Goal: Task Accomplishment & Management: Use online tool/utility

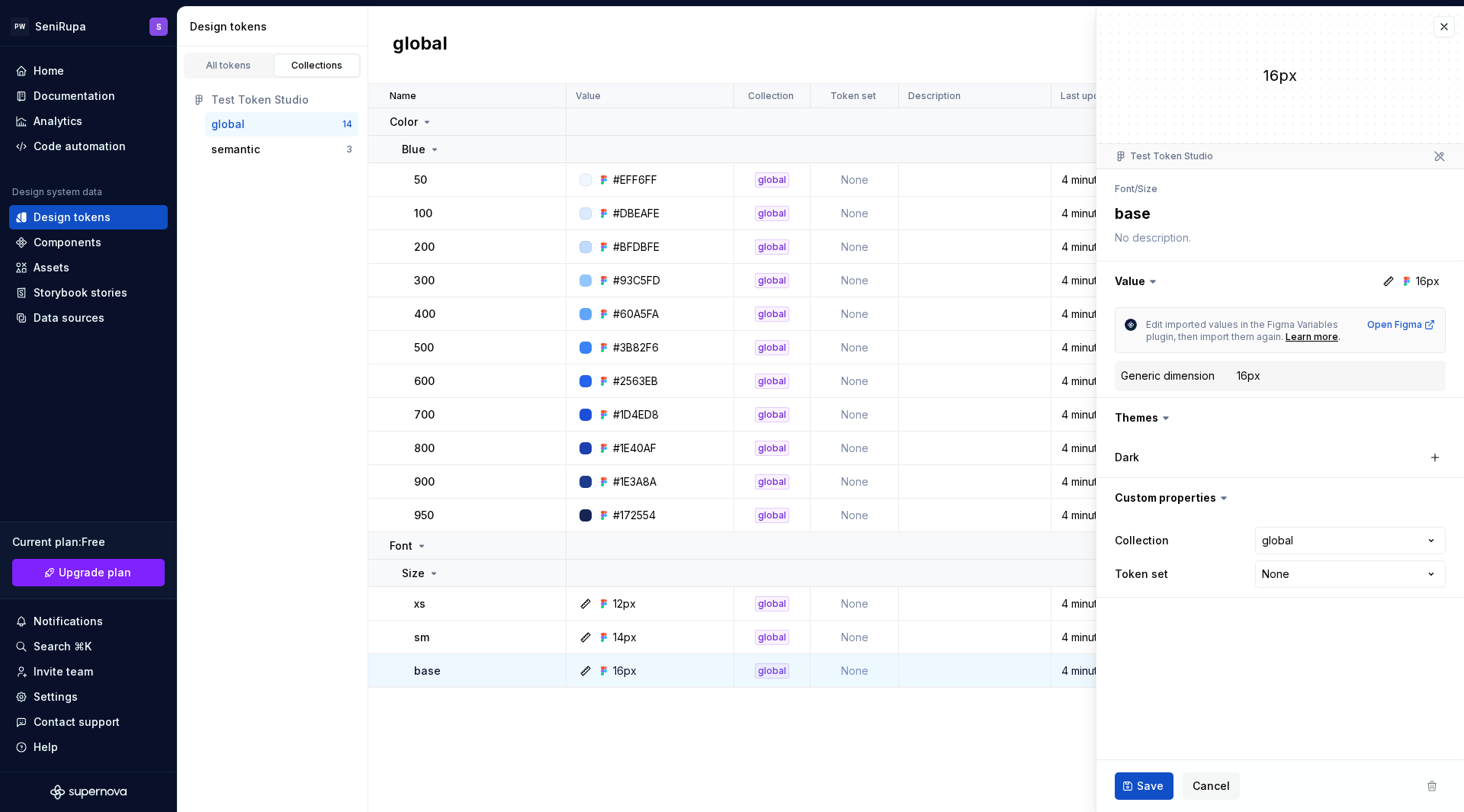
click at [947, 782] on div "Name Value Collection Token set Description Last updated Color Blue 50 #EFF6FF …" at bounding box center [916, 448] width 1096 height 728
click at [1446, 29] on button "button" at bounding box center [1444, 26] width 21 height 21
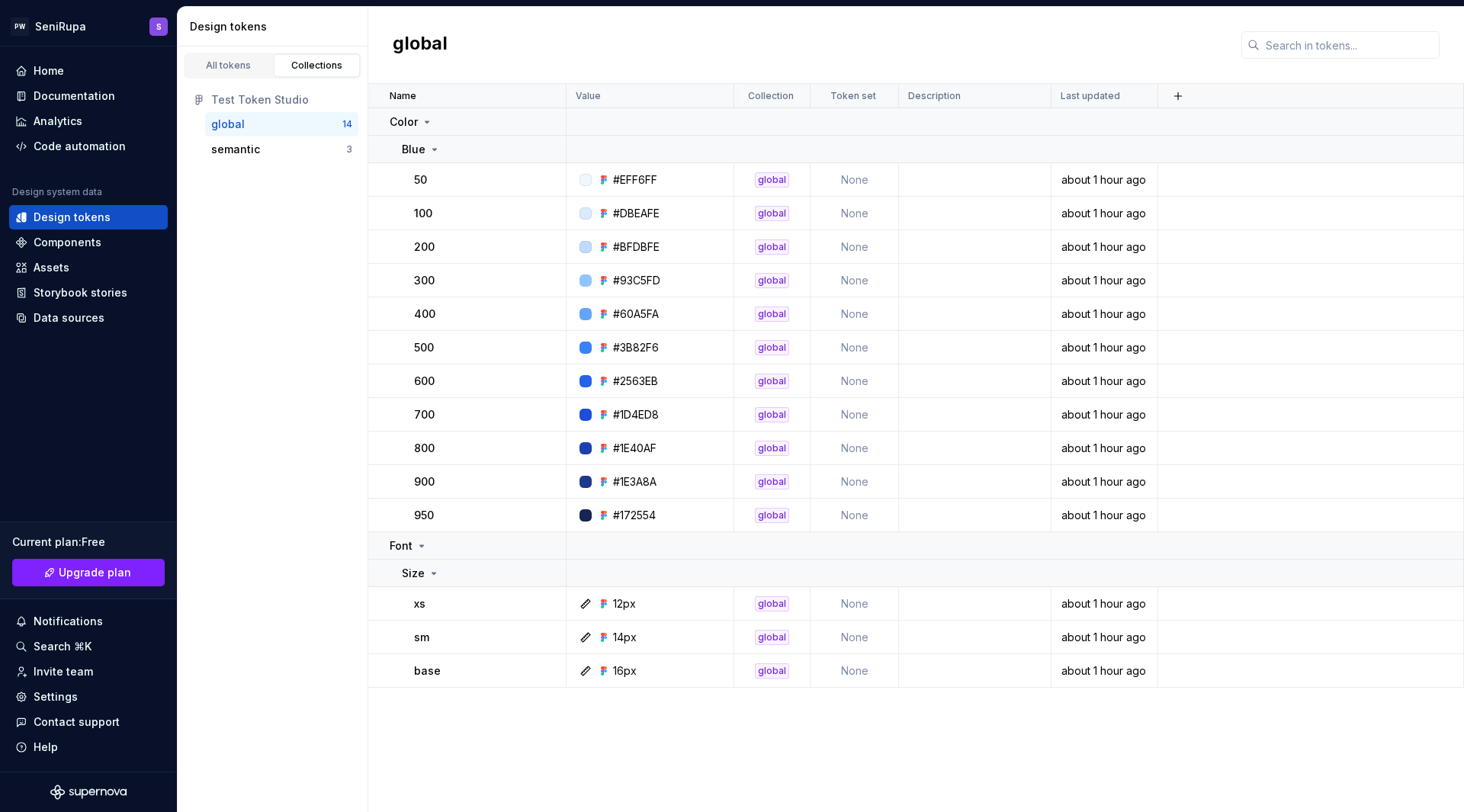
click at [1446, 29] on div "global" at bounding box center [916, 44] width 1096 height 77
click at [1404, 543] on td at bounding box center [1015, 546] width 897 height 28
click at [488, 577] on div "Size" at bounding box center [483, 573] width 163 height 16
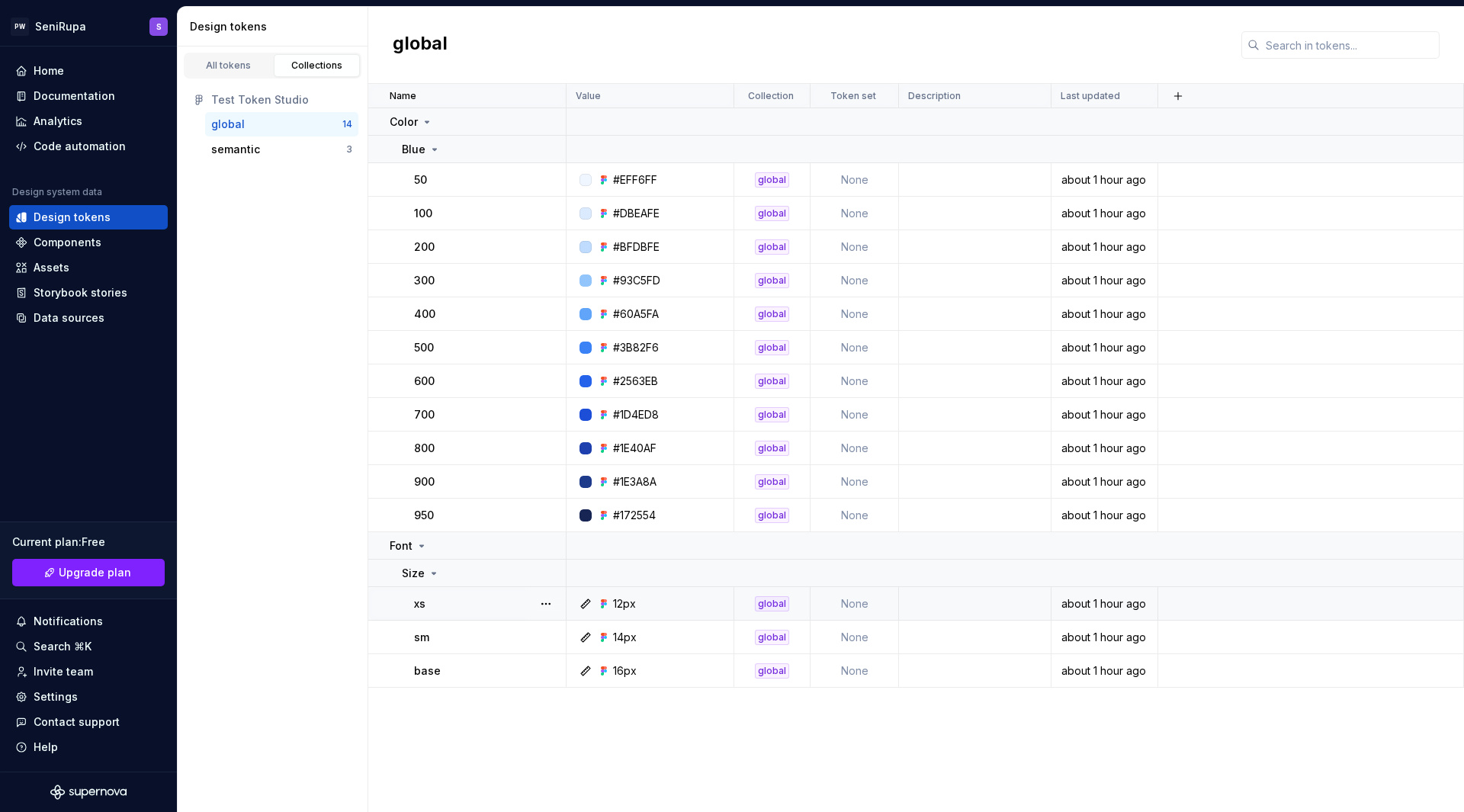
click at [496, 607] on div "xs" at bounding box center [490, 603] width 151 height 16
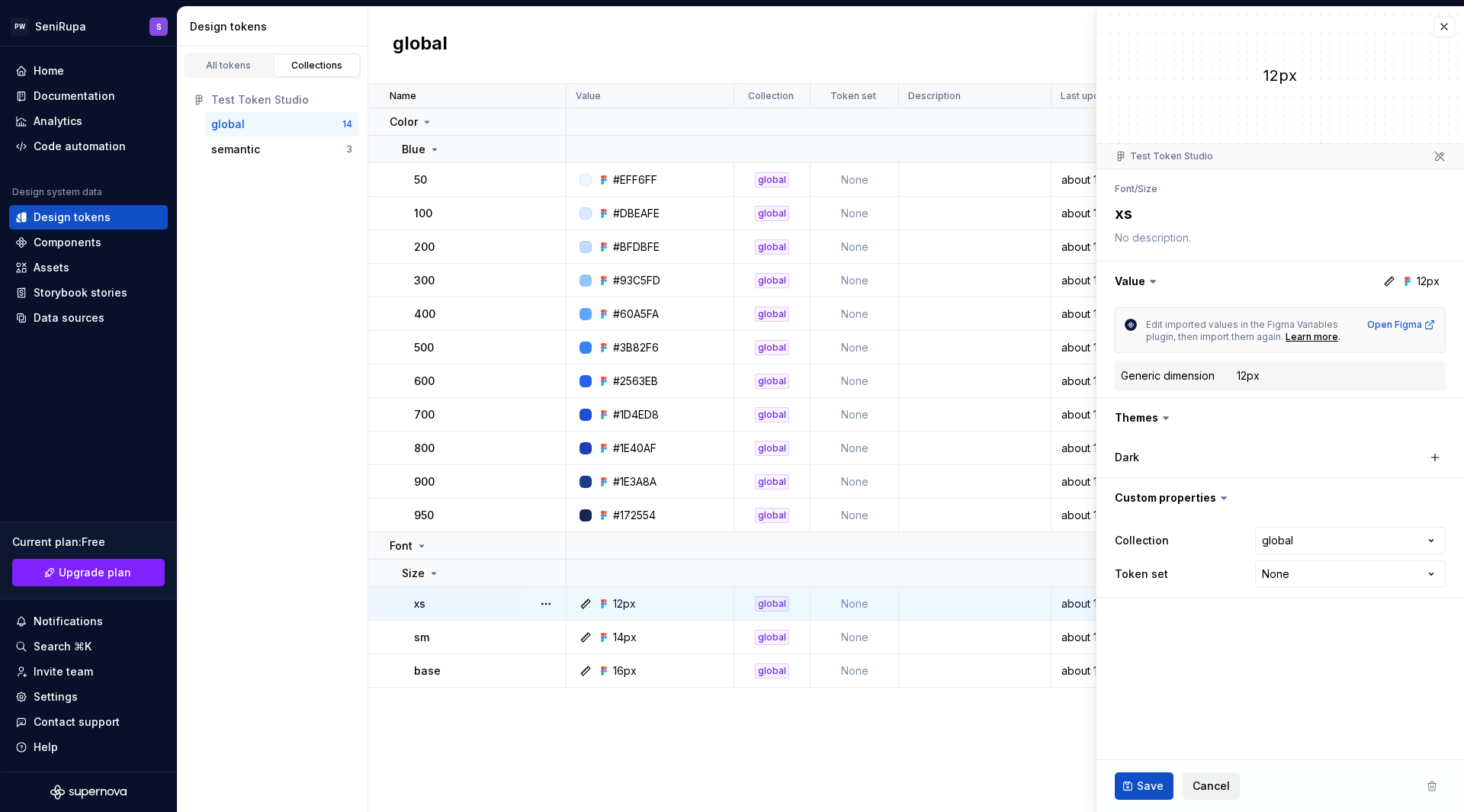
click at [1222, 780] on span "Cancel" at bounding box center [1211, 786] width 37 height 16
click at [237, 59] on div "All tokens" at bounding box center [229, 65] width 77 height 12
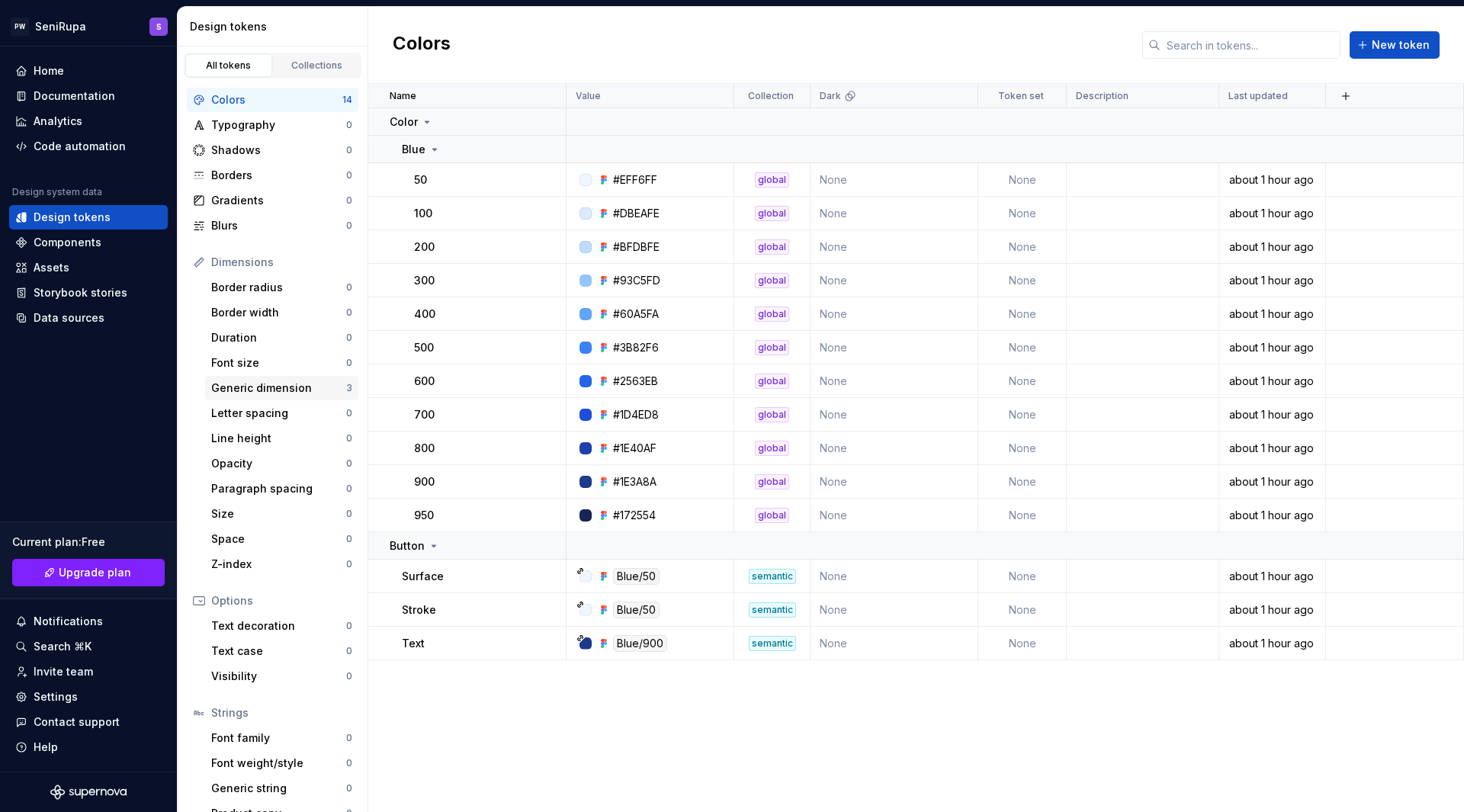
click at [286, 399] on div "Generic dimension 3" at bounding box center [282, 388] width 153 height 24
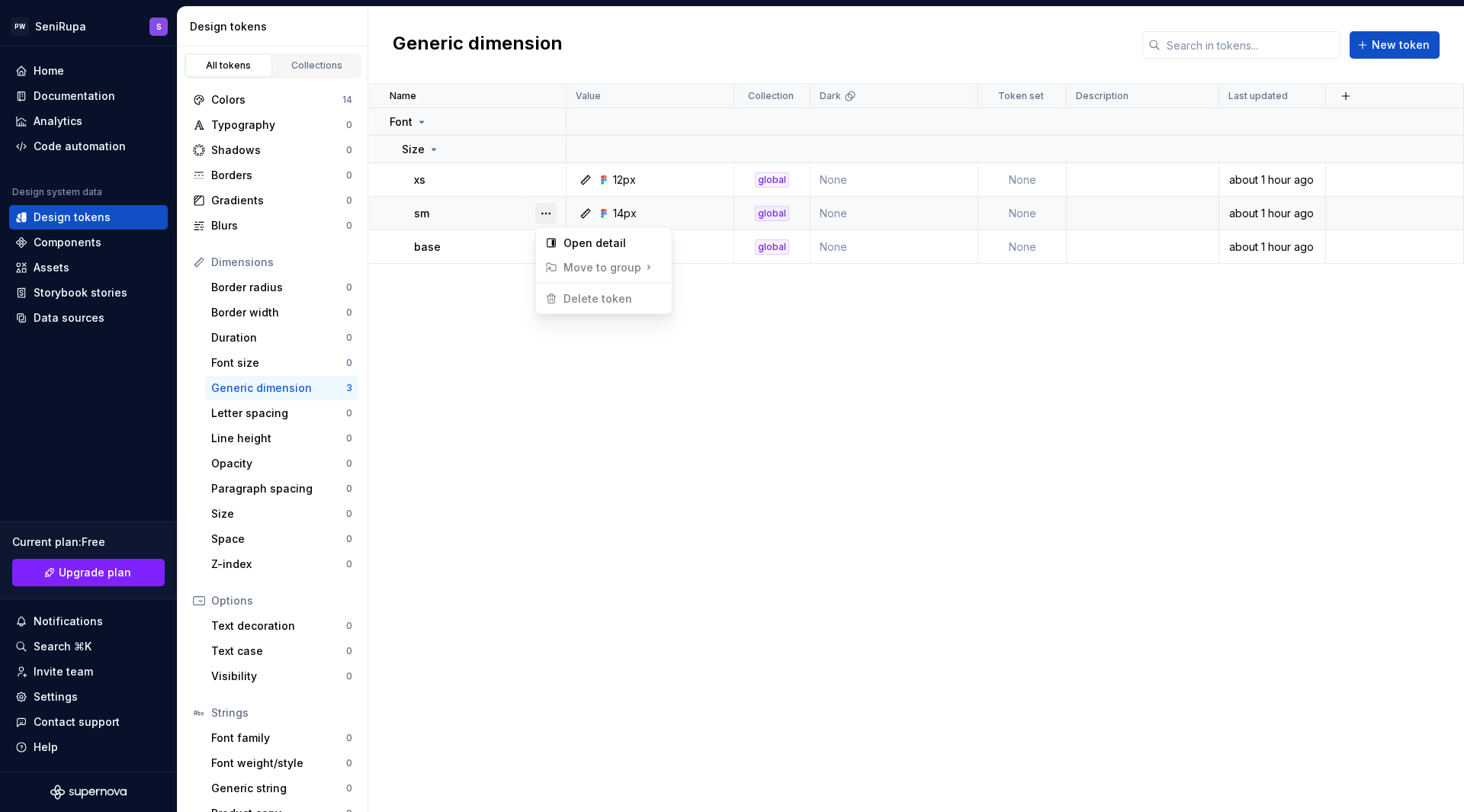
click at [547, 213] on button "button" at bounding box center [546, 213] width 21 height 21
click at [485, 440] on html "PW SeniRupa S Home Documentation Analytics Code automation Design system data D…" at bounding box center [732, 406] width 1464 height 812
click at [252, 261] on div "Dimensions" at bounding box center [282, 262] width 141 height 16
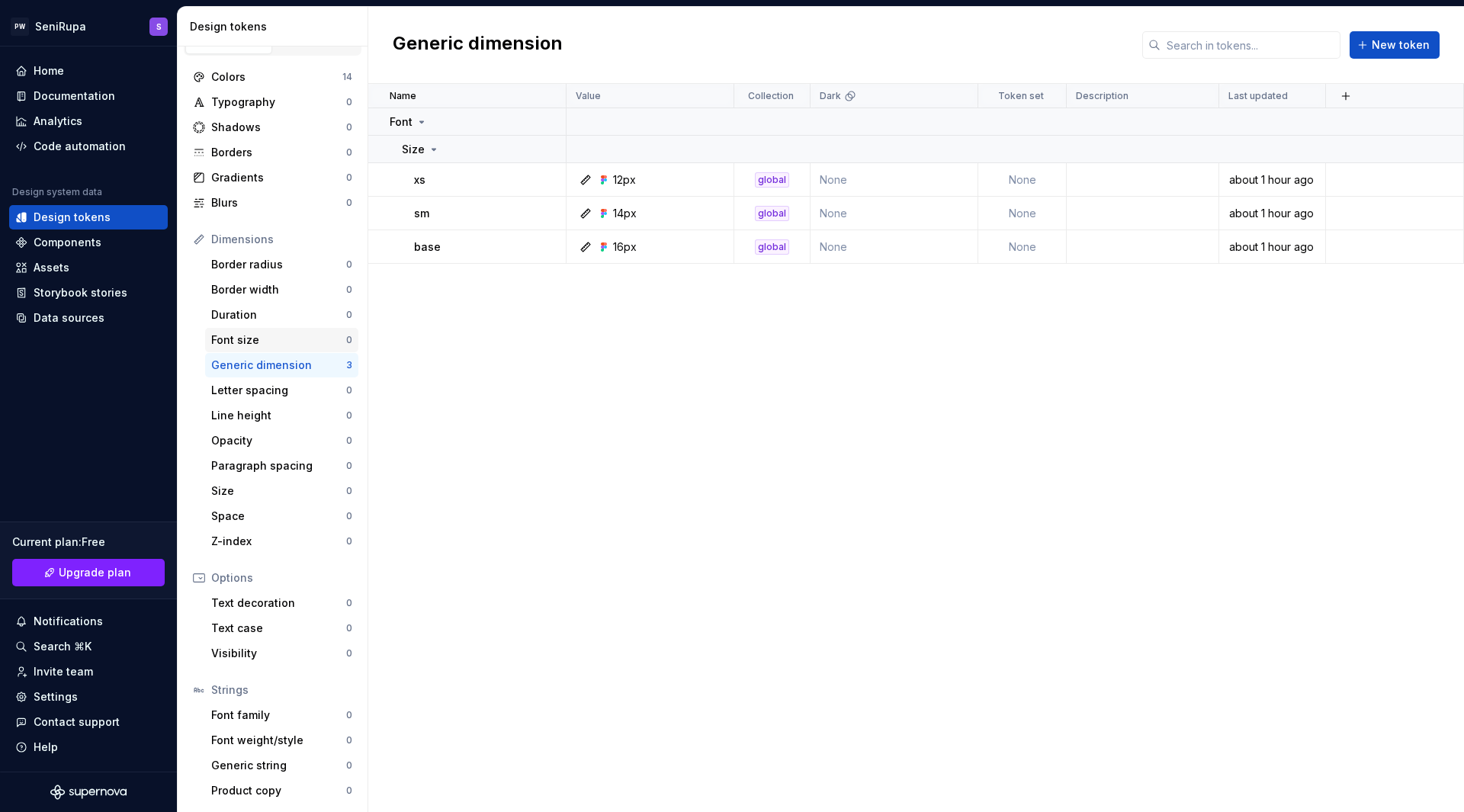
click at [244, 341] on div "Font size" at bounding box center [279, 340] width 135 height 16
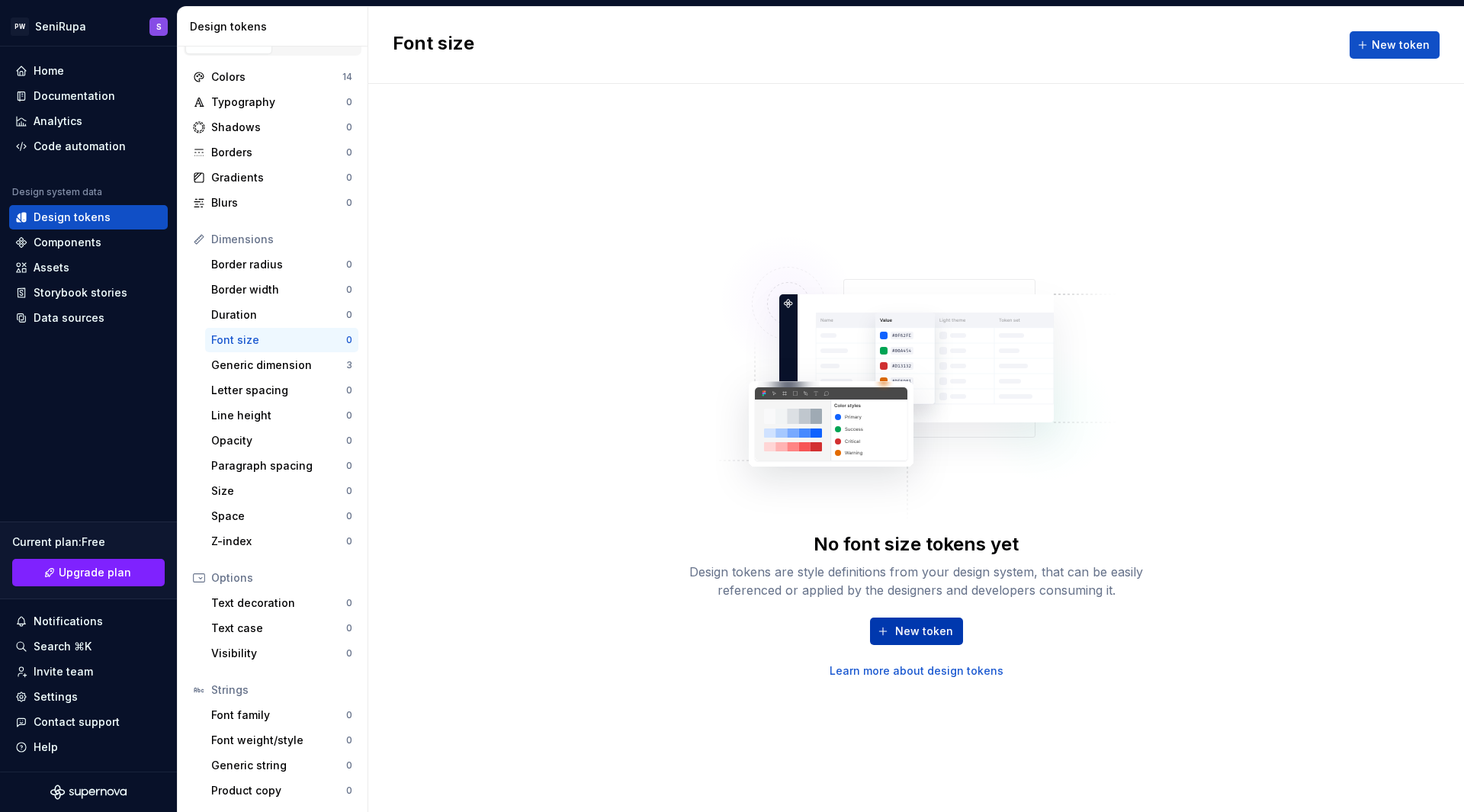
click at [920, 634] on span "New token" at bounding box center [924, 631] width 58 height 16
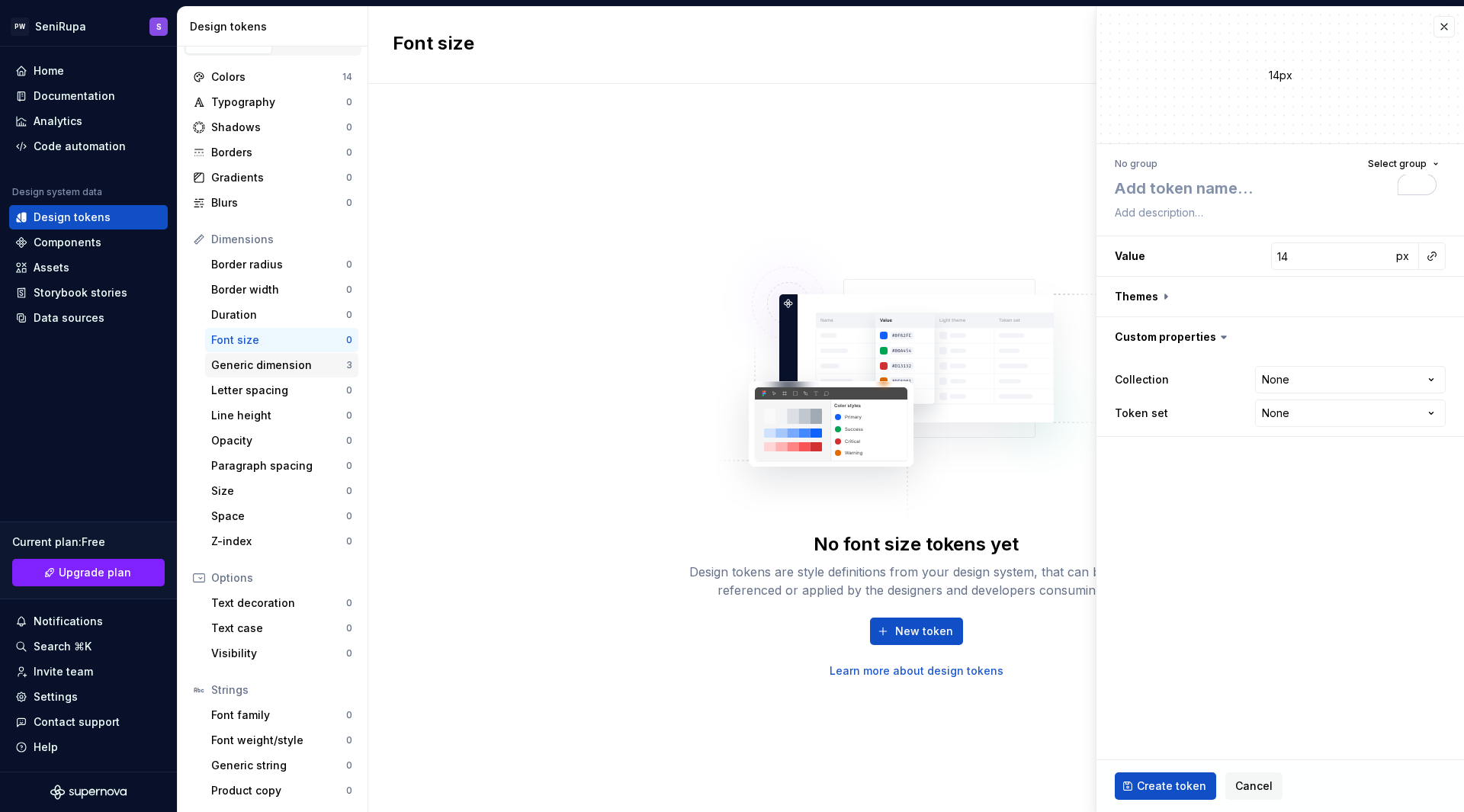
click at [248, 362] on div "Generic dimension" at bounding box center [279, 364] width 135 height 16
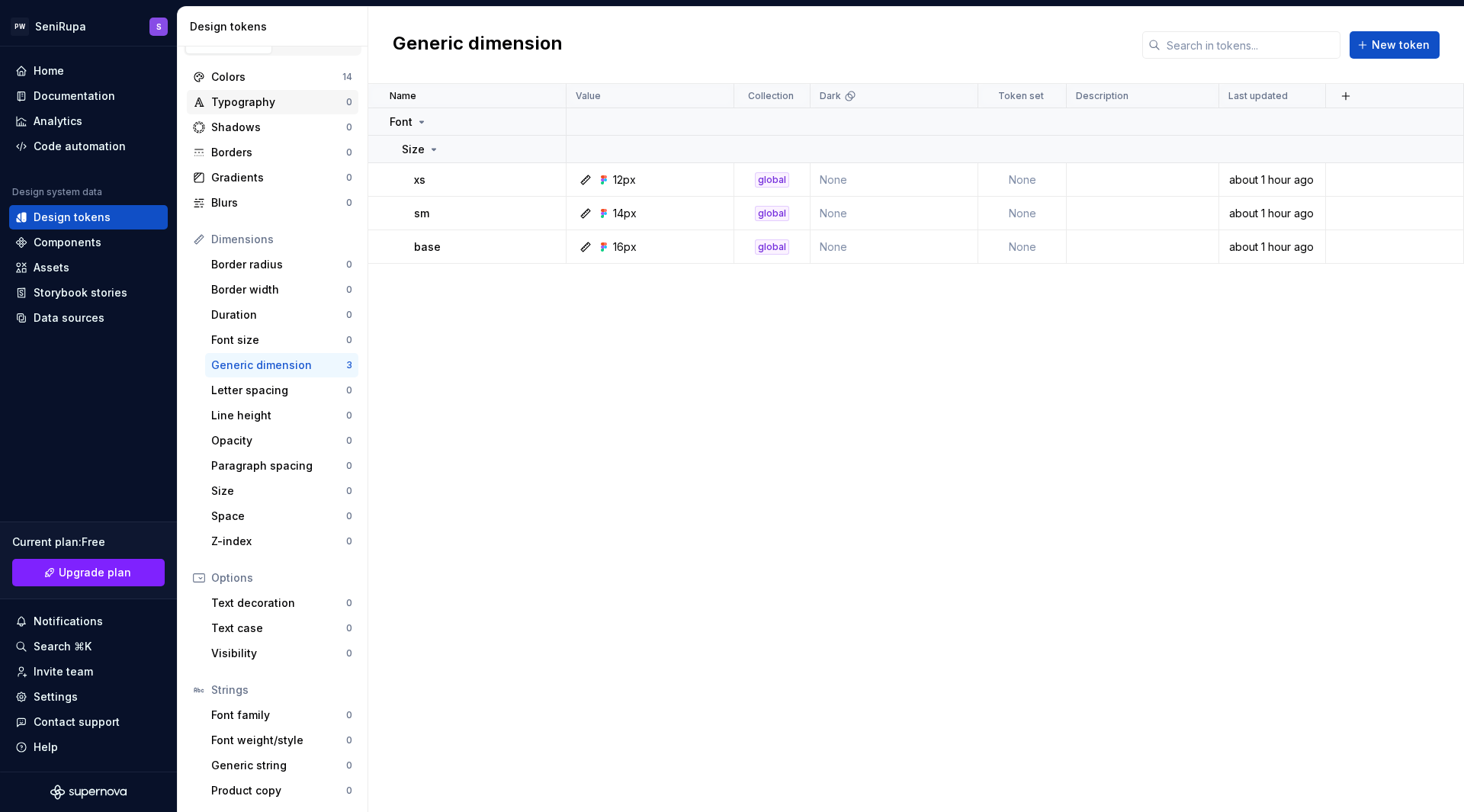
click at [273, 93] on div "Typography 0" at bounding box center [272, 102] width 172 height 24
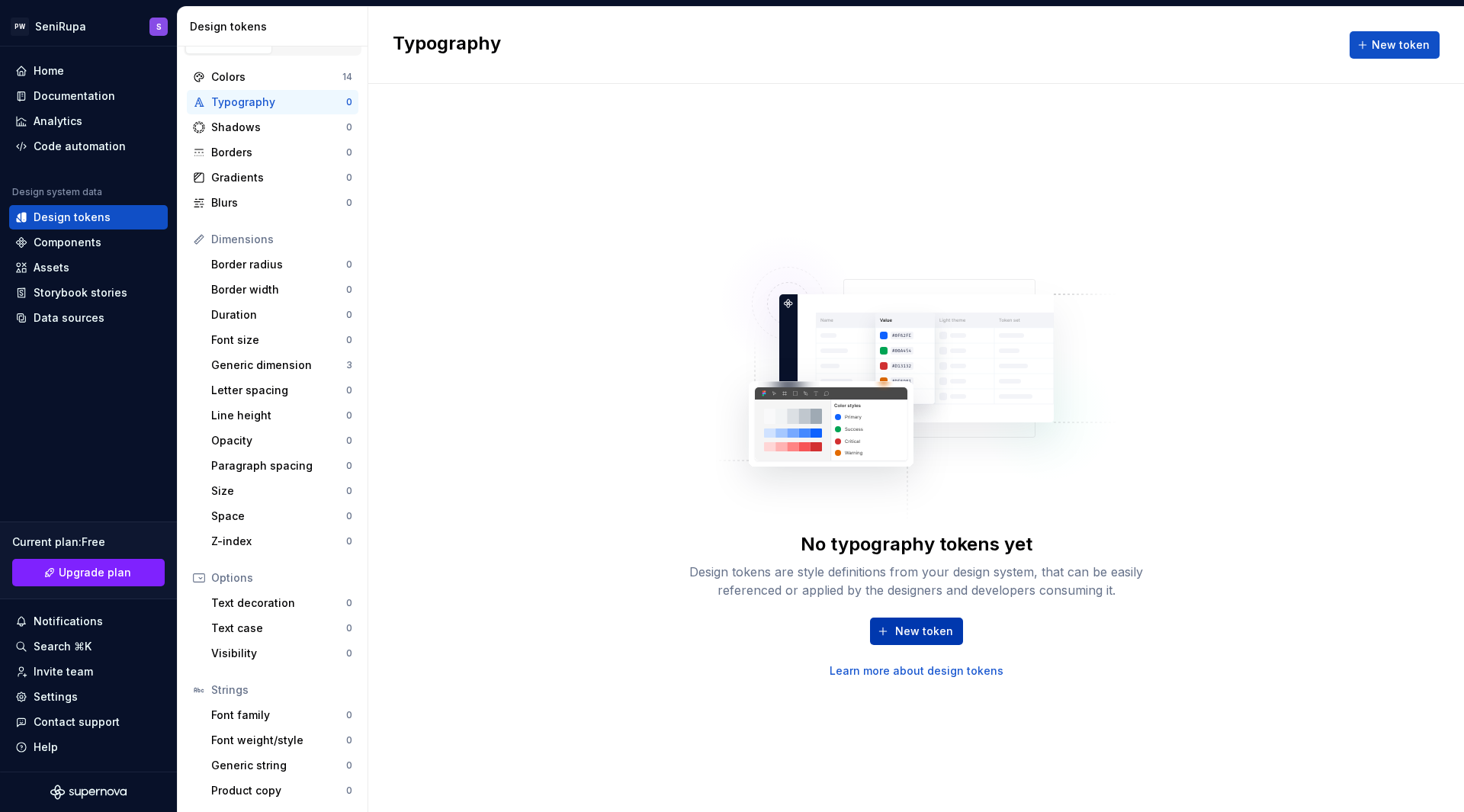
click at [915, 631] on span "New token" at bounding box center [924, 631] width 58 height 16
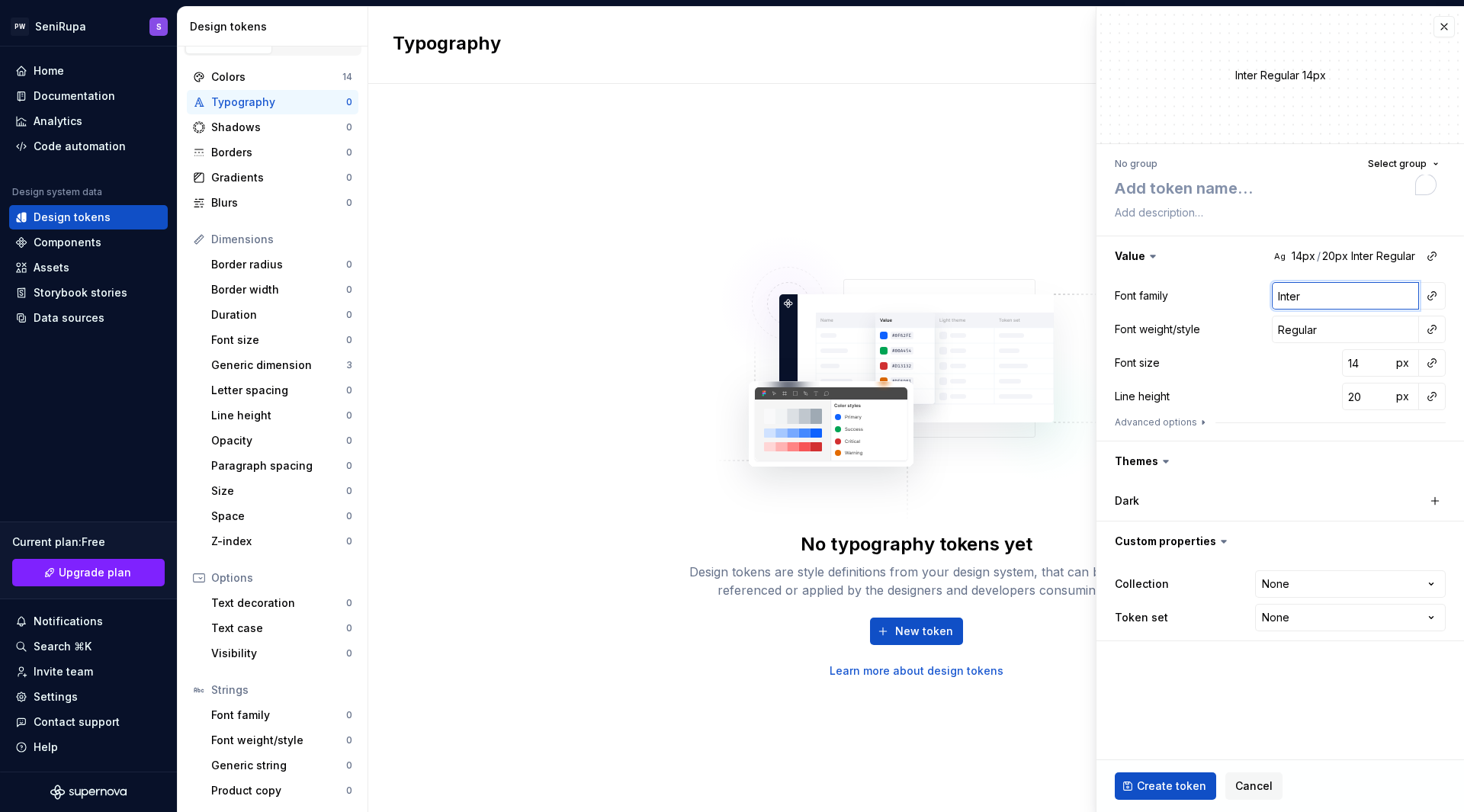
click at [1362, 292] on input "Inter" at bounding box center [1345, 296] width 147 height 28
type textarea "*"
click at [1266, 786] on span "Cancel" at bounding box center [1254, 786] width 37 height 16
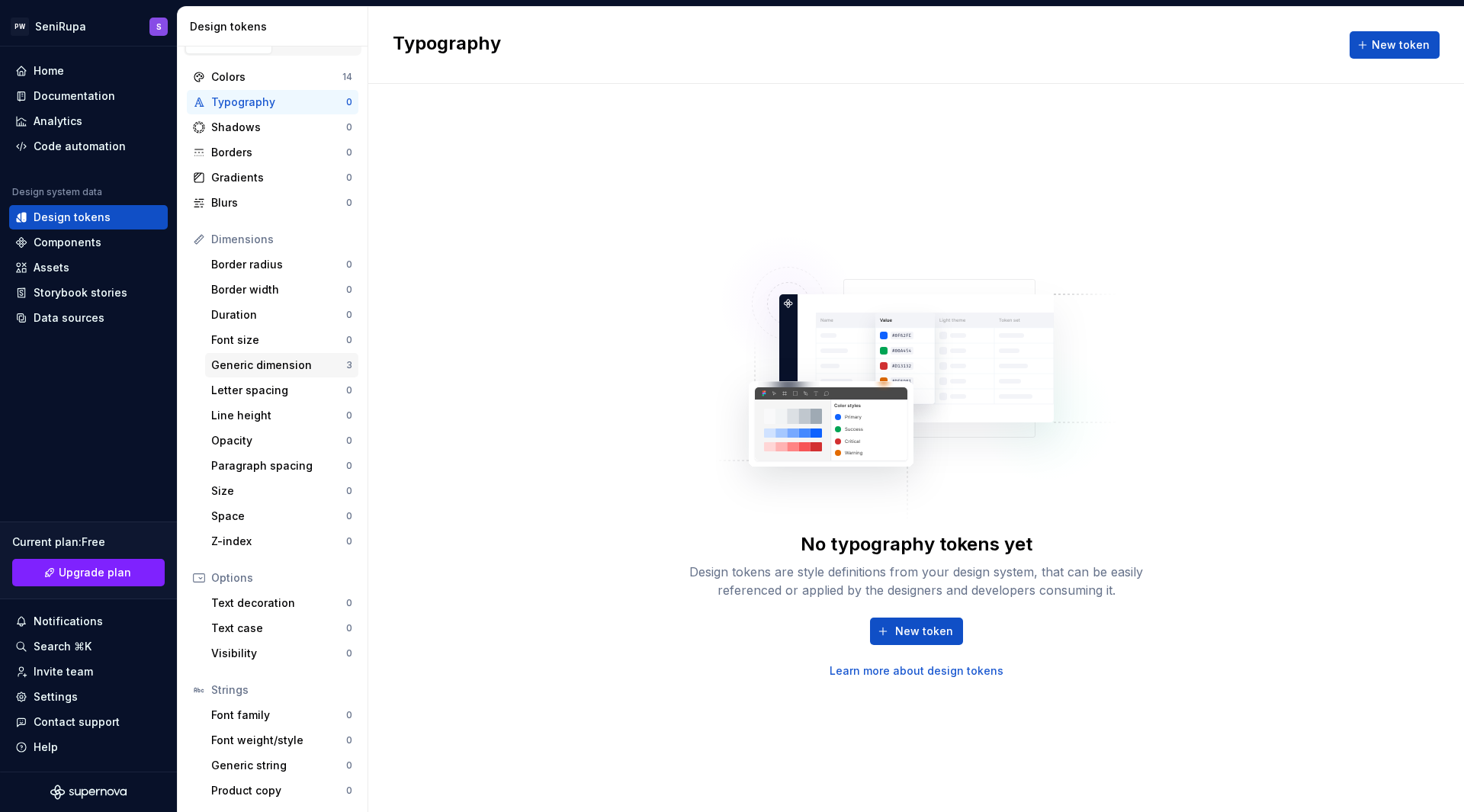
click at [264, 357] on div "Generic dimension 3" at bounding box center [282, 365] width 153 height 24
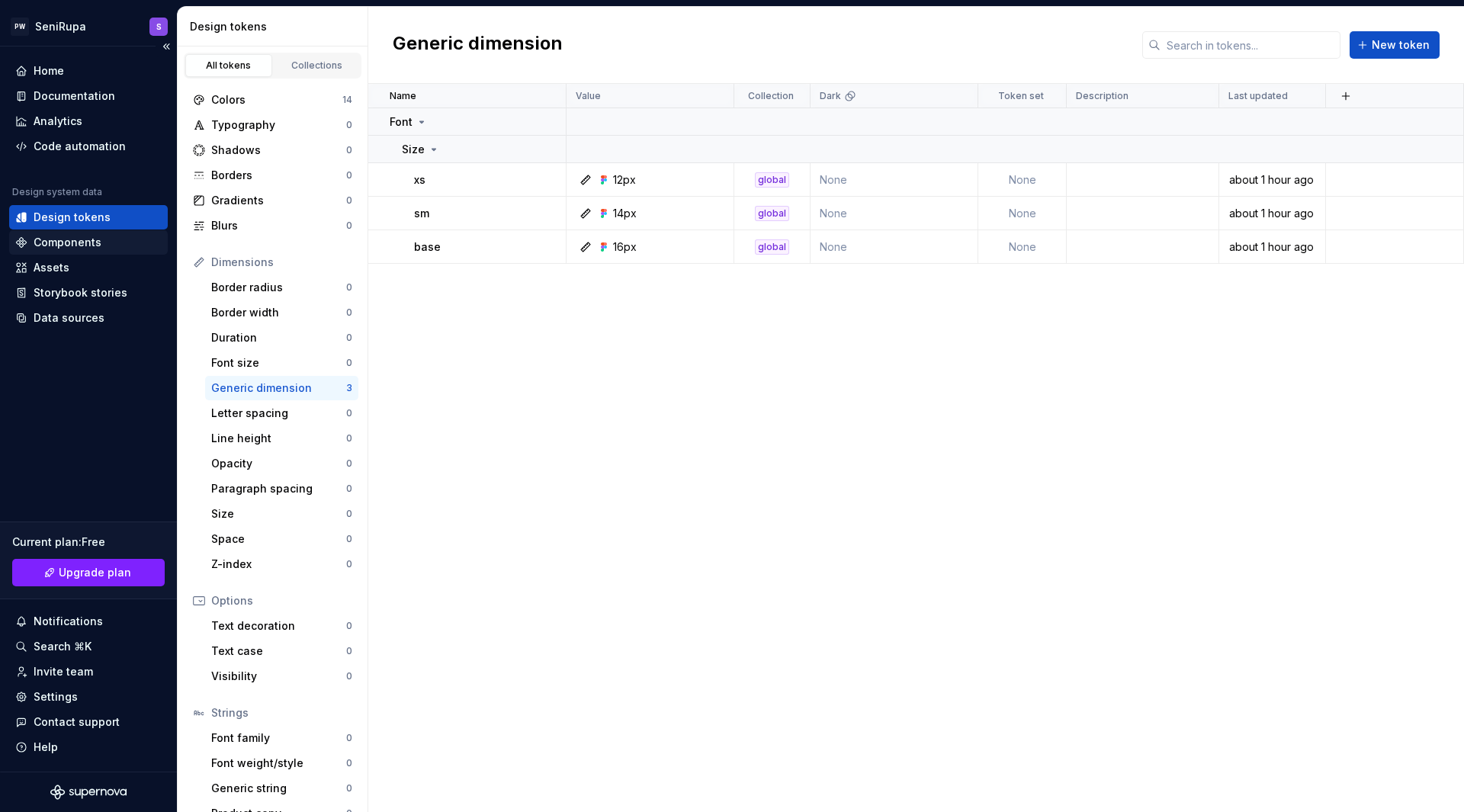
click at [78, 243] on div "Components" at bounding box center [67, 242] width 68 height 16
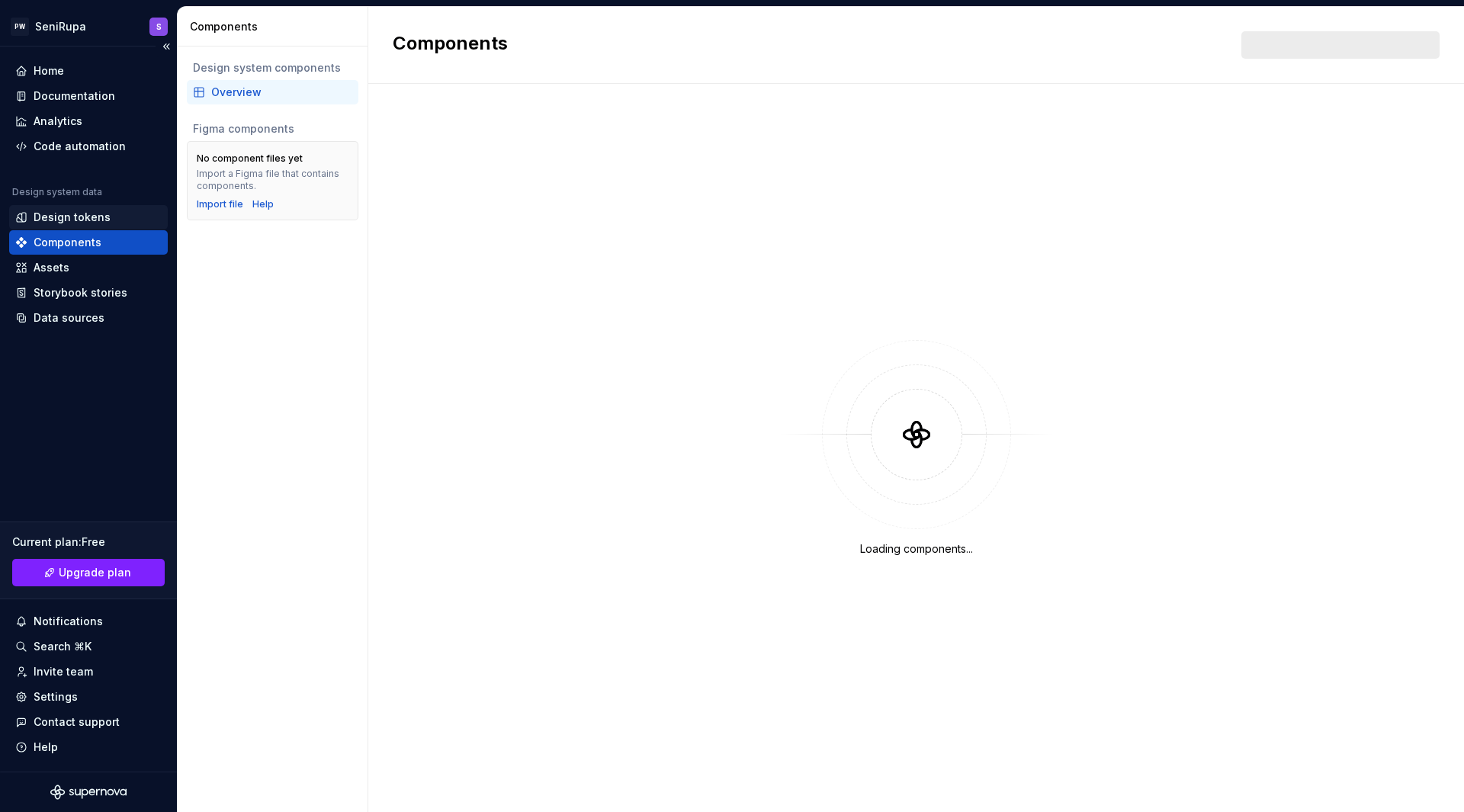
click at [84, 211] on div "Design tokens" at bounding box center [71, 217] width 77 height 16
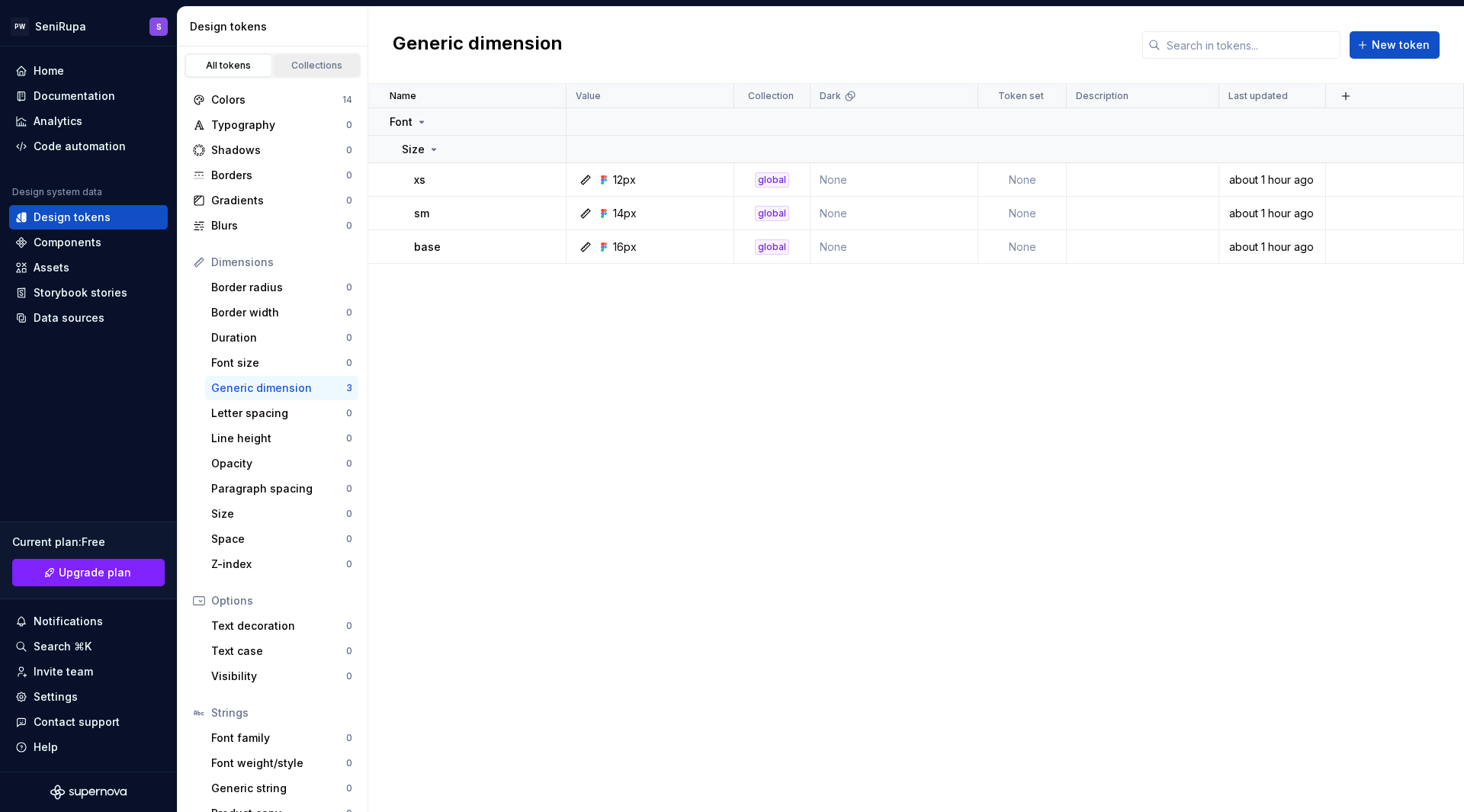
click at [305, 63] on div "Collections" at bounding box center [317, 65] width 77 height 12
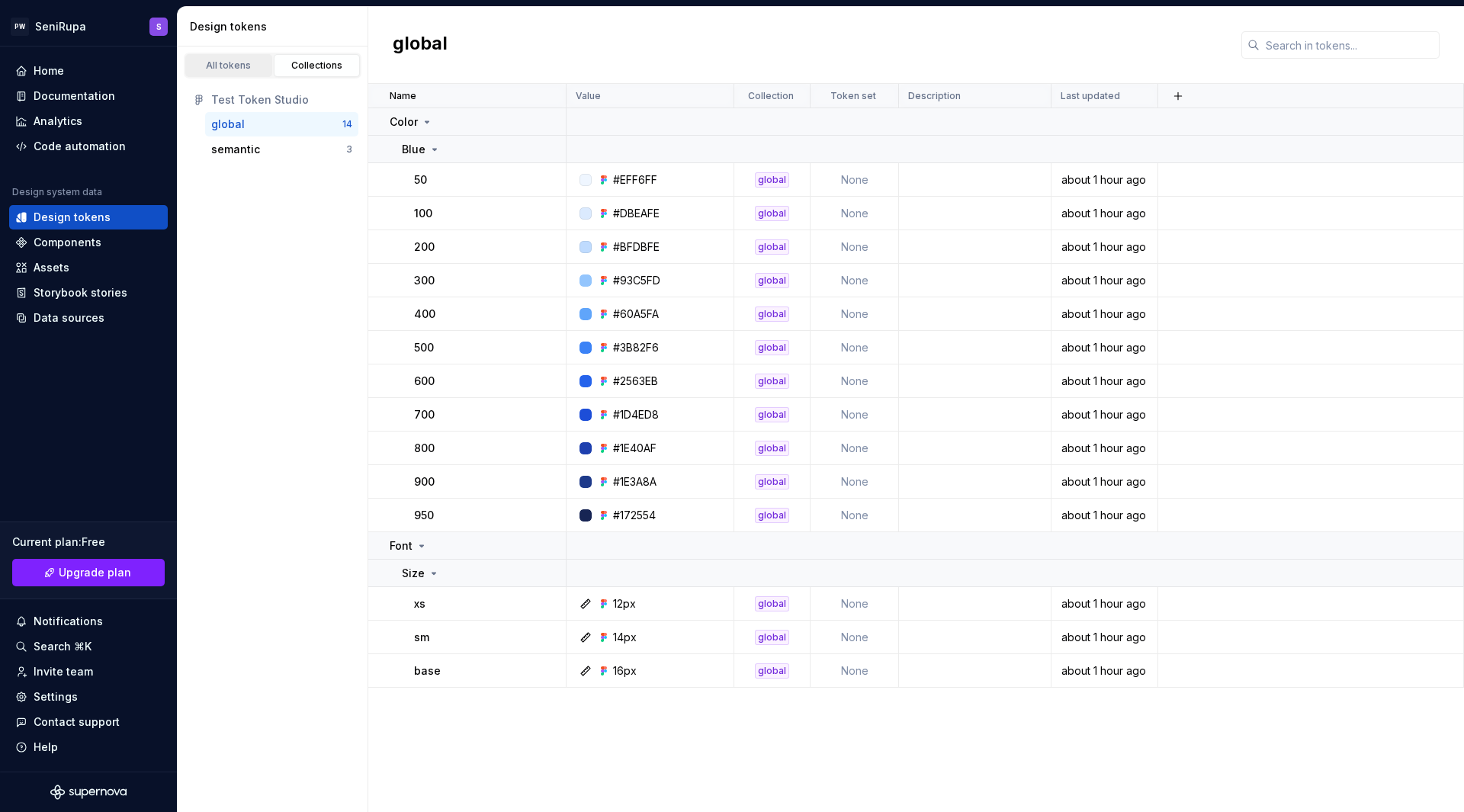
click at [234, 65] on div "All tokens" at bounding box center [229, 65] width 77 height 12
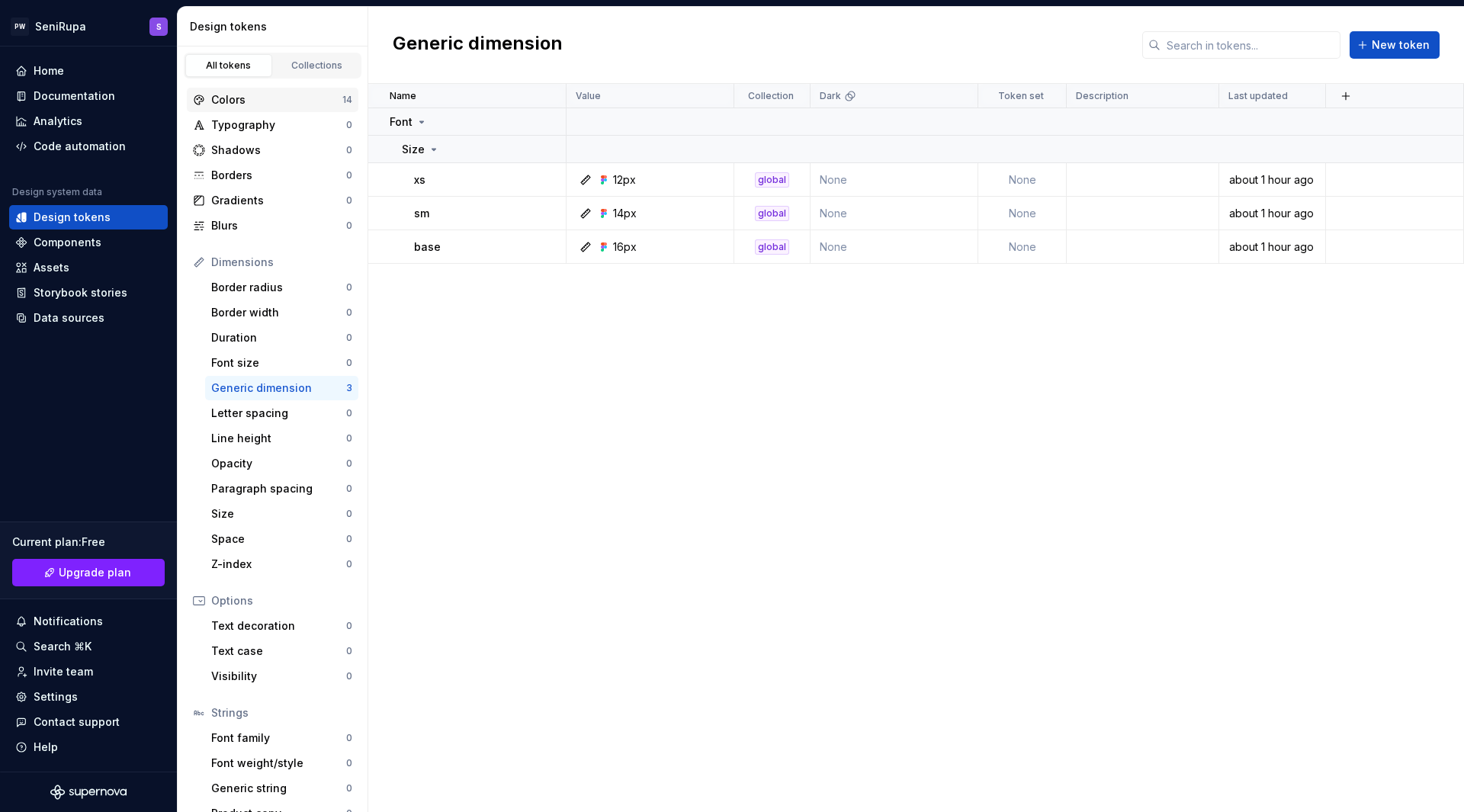
click at [282, 102] on div "Colors" at bounding box center [277, 100] width 131 height 16
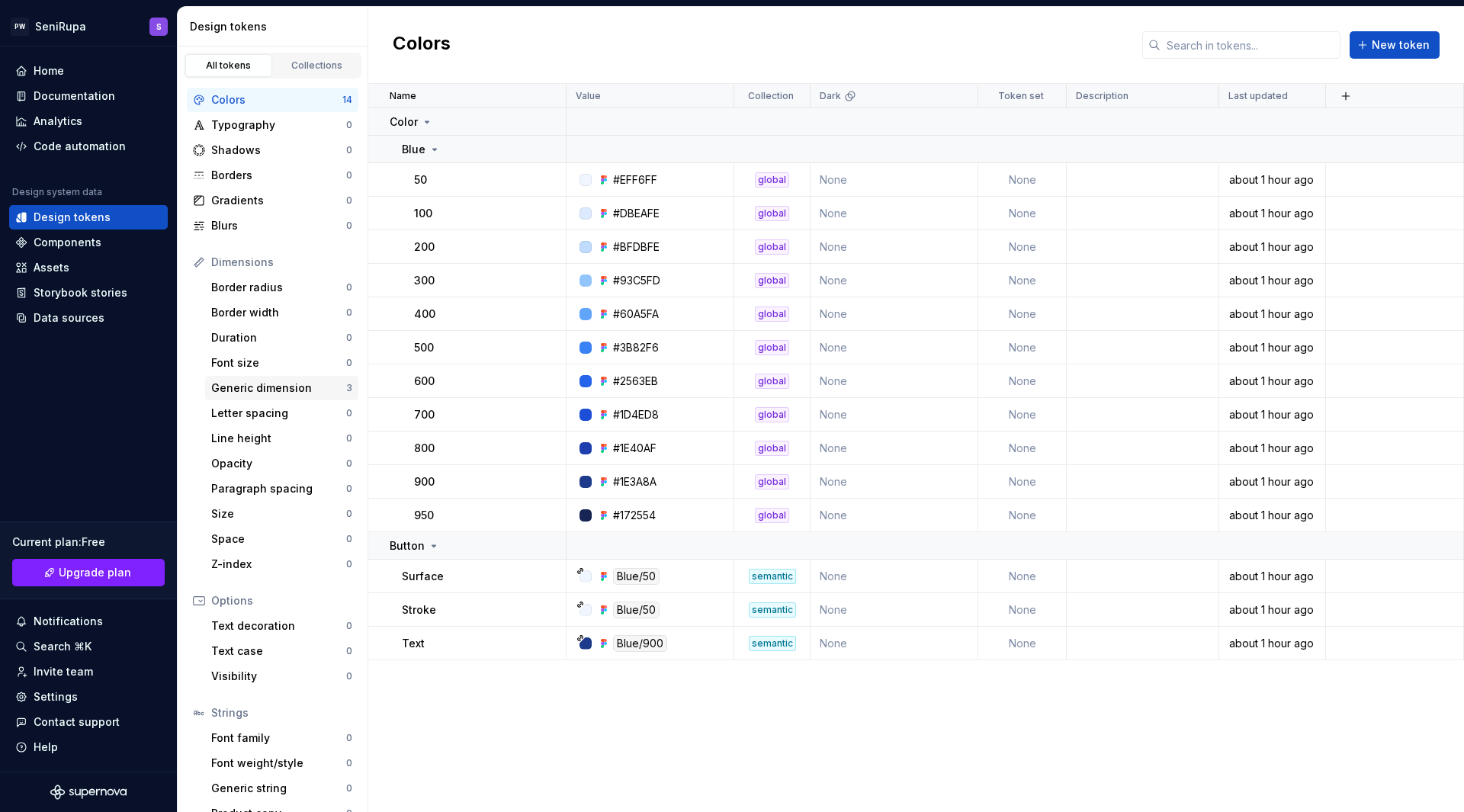
click at [281, 379] on div "Generic dimension 3" at bounding box center [282, 388] width 153 height 24
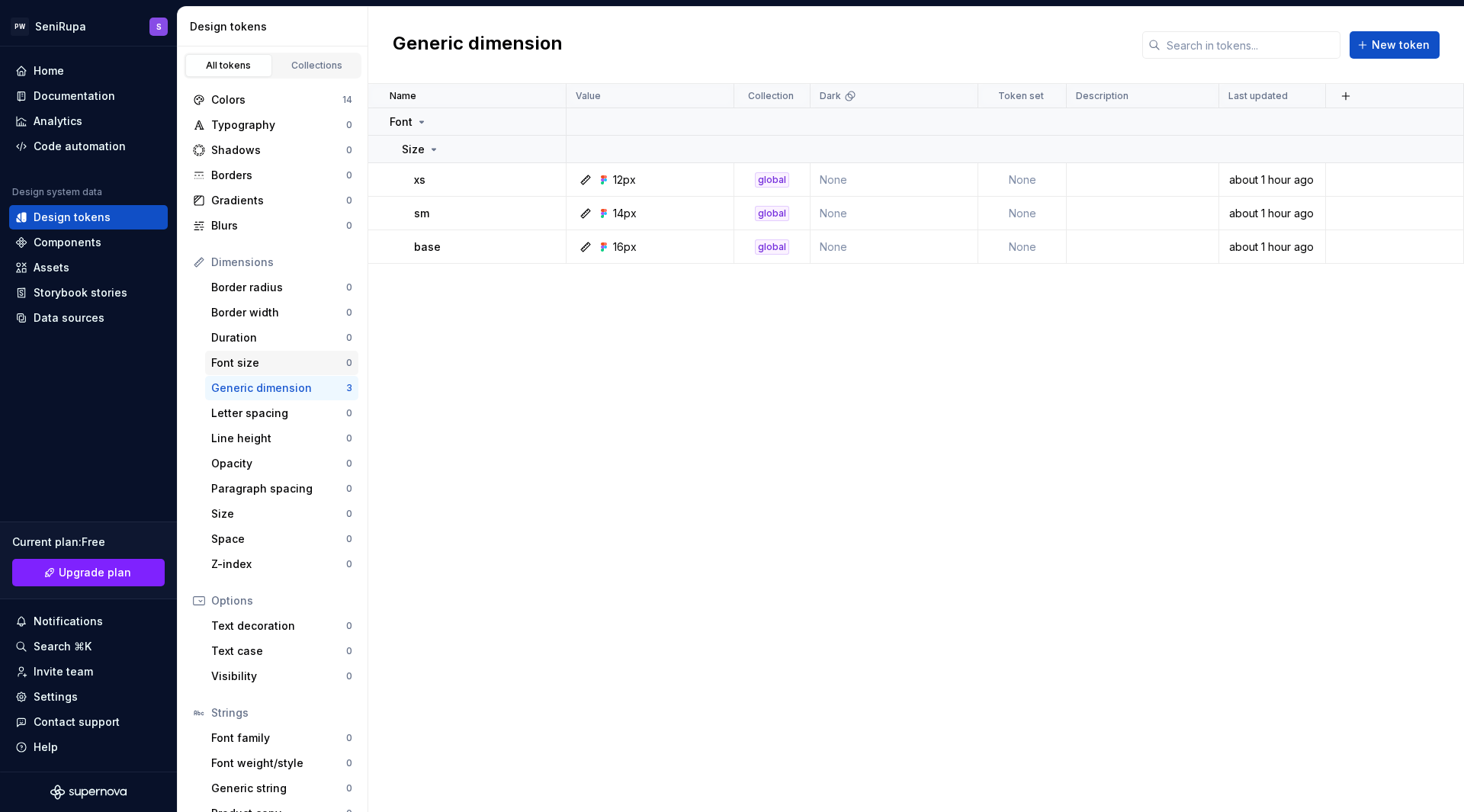
click at [240, 366] on div "Font size" at bounding box center [279, 363] width 135 height 16
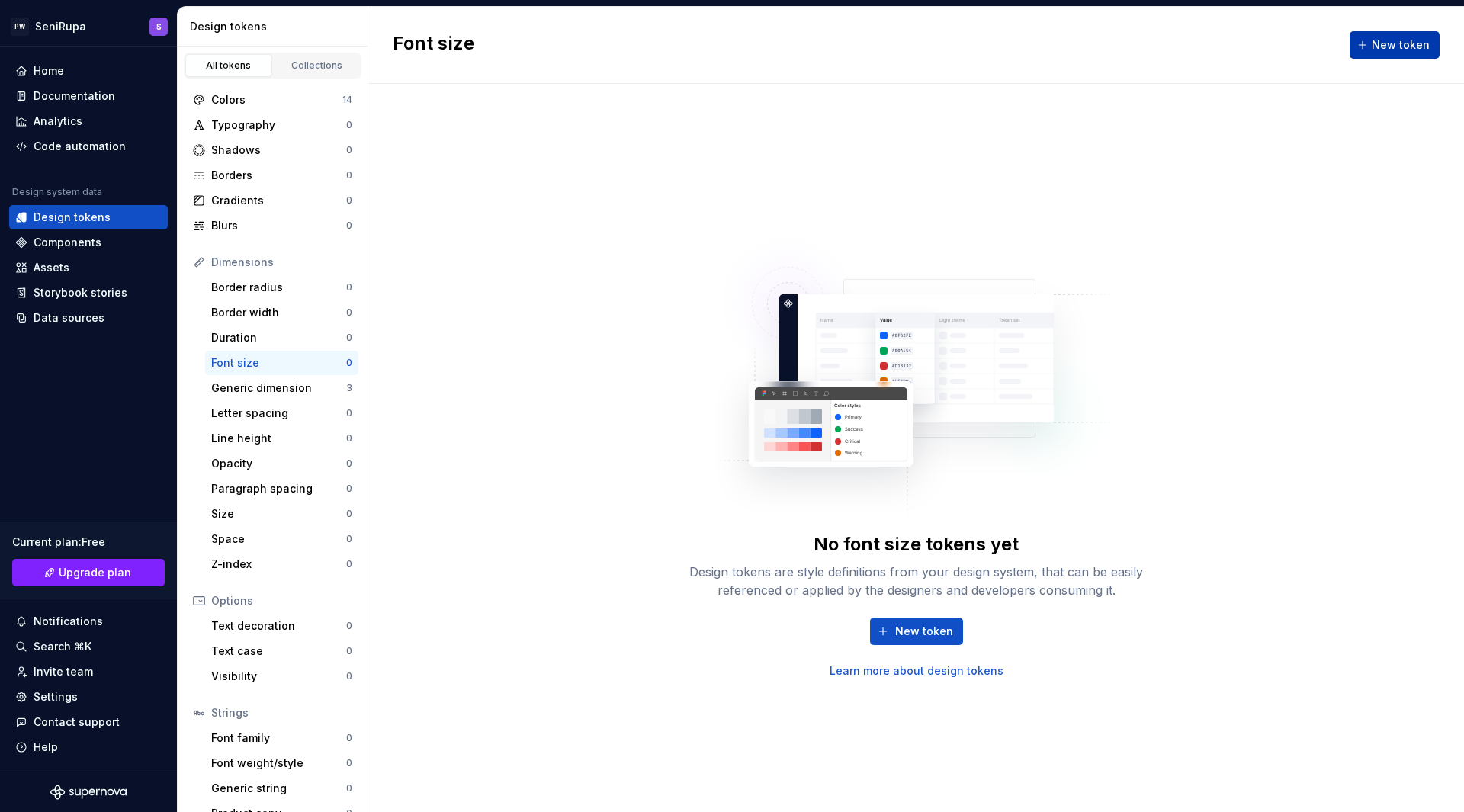
click at [1386, 37] on button "New token" at bounding box center [1394, 45] width 90 height 28
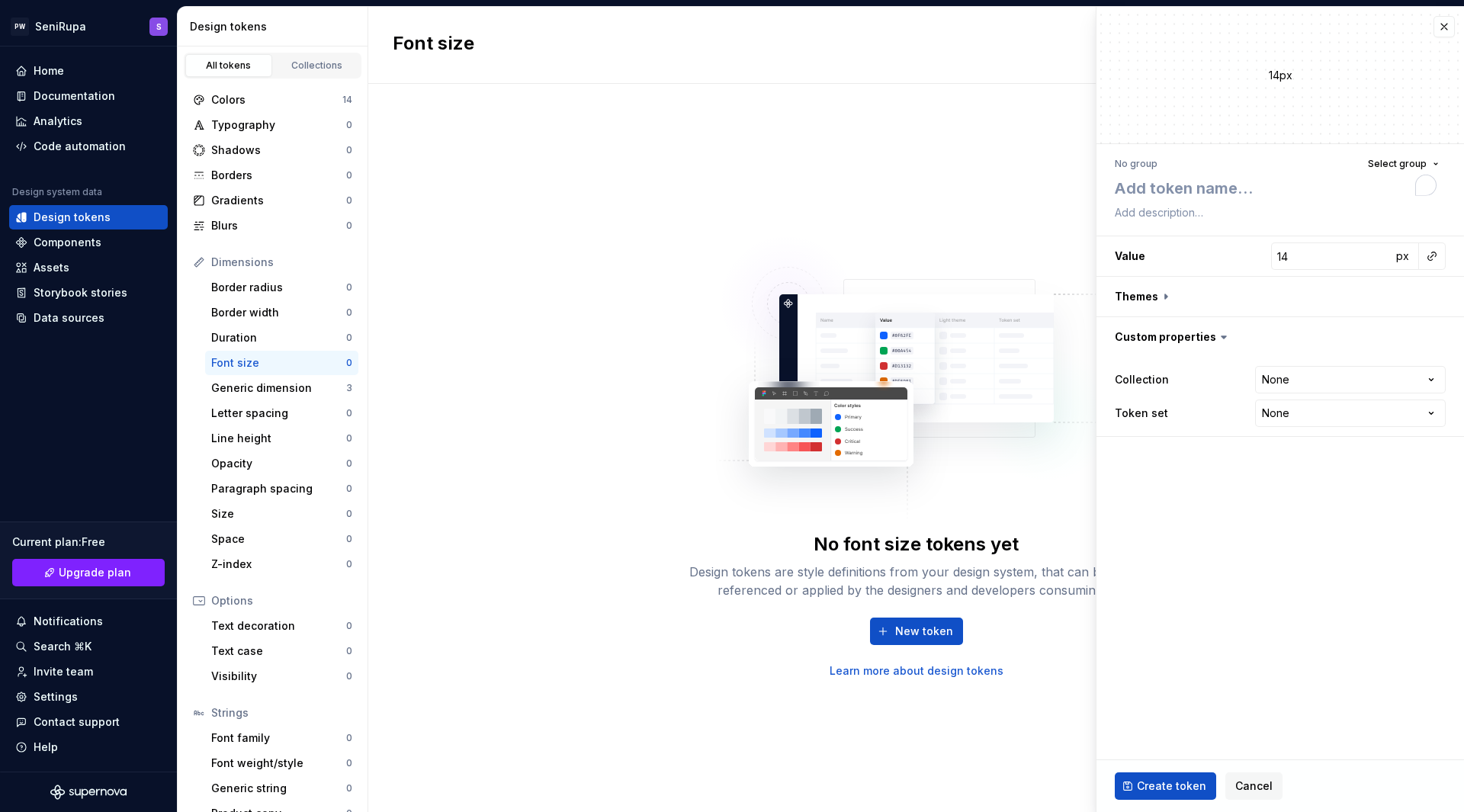
type textarea "*"
type textarea "P"
type textarea "*"
type textarea "Pa"
type textarea "*"
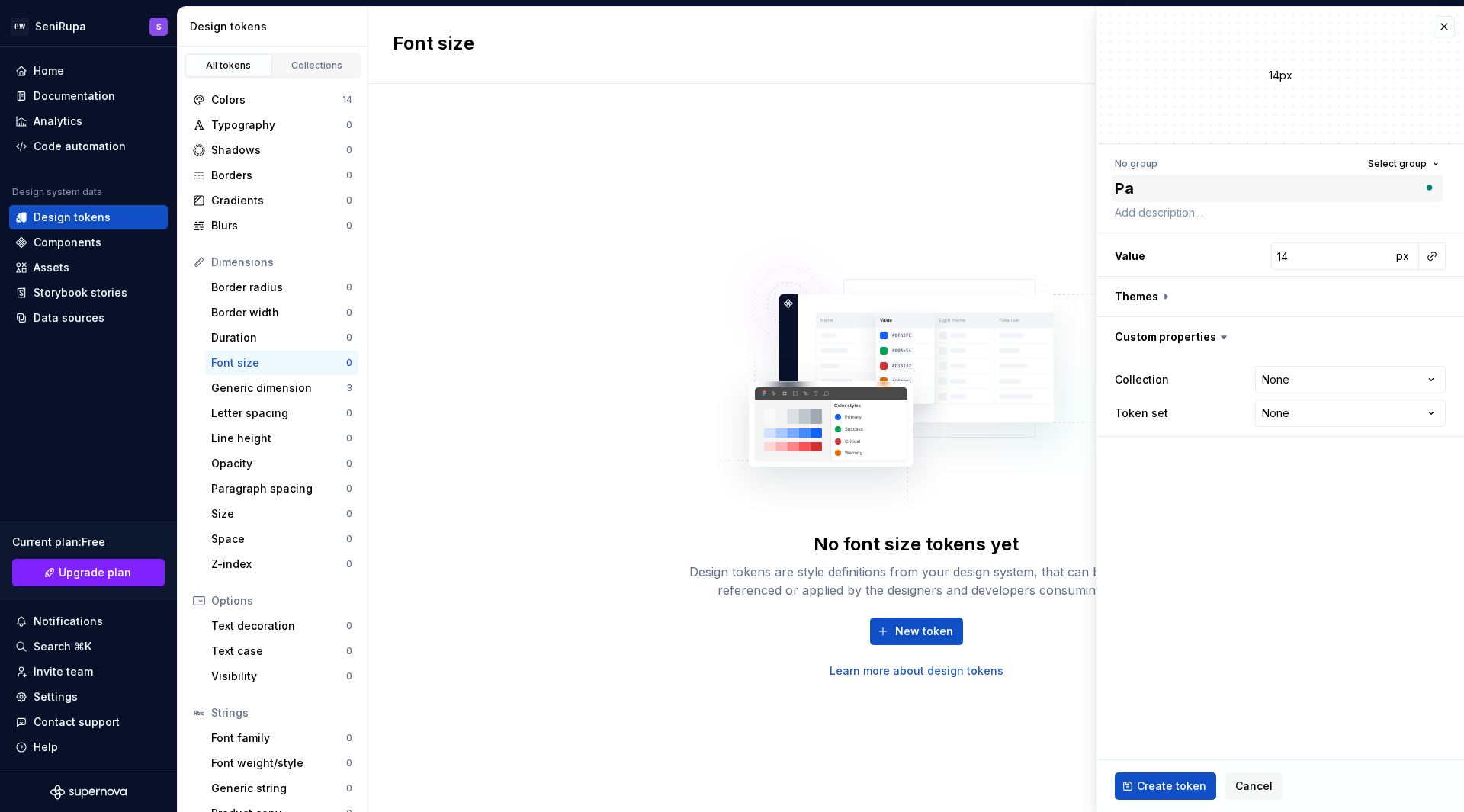
type textarea "Par"
type textarea "*"
type textarea "Para"
type textarea "*"
type textarea "Parag"
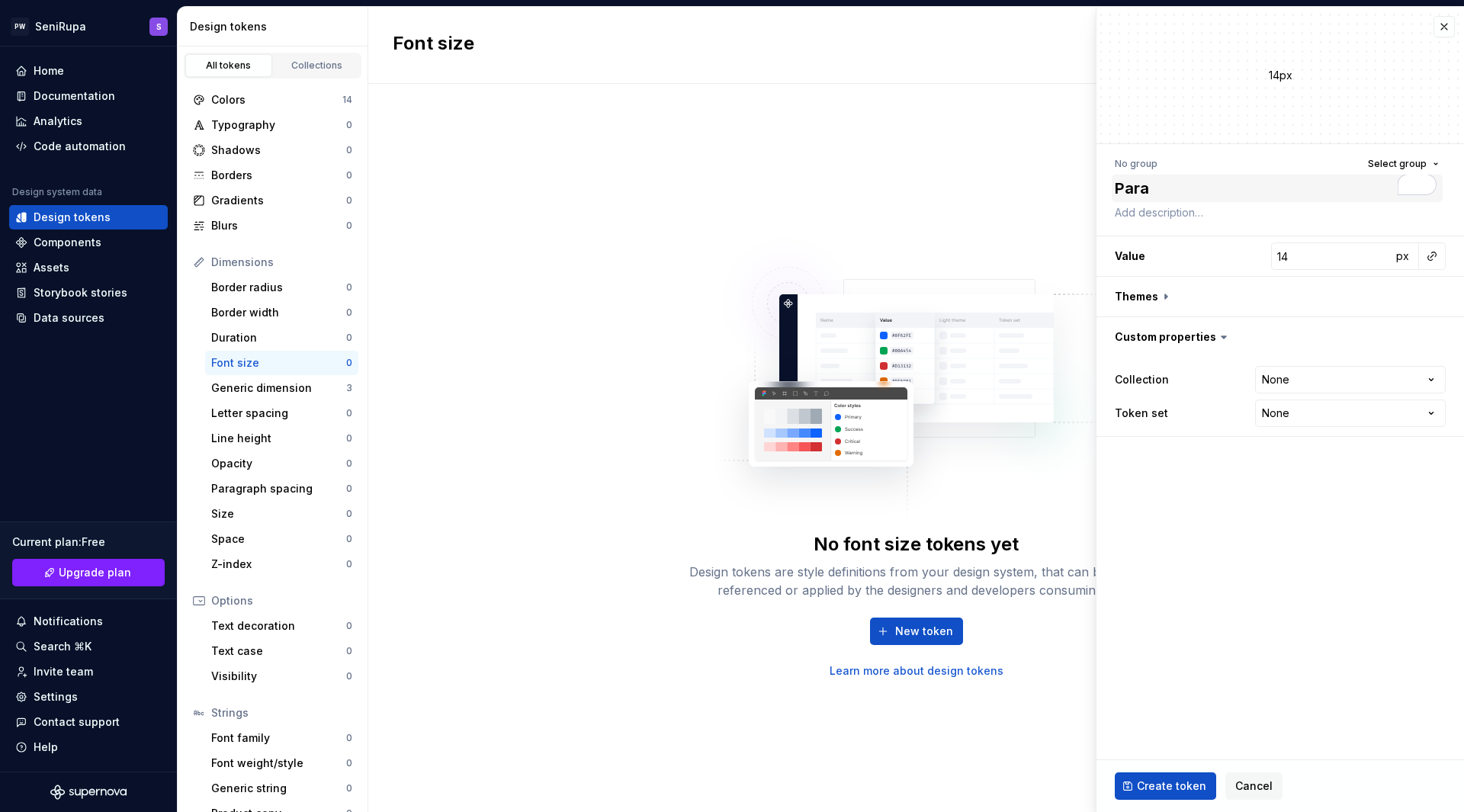
type textarea "*"
type textarea "Paragr"
type textarea "*"
type textarea "Paragra"
type textarea "*"
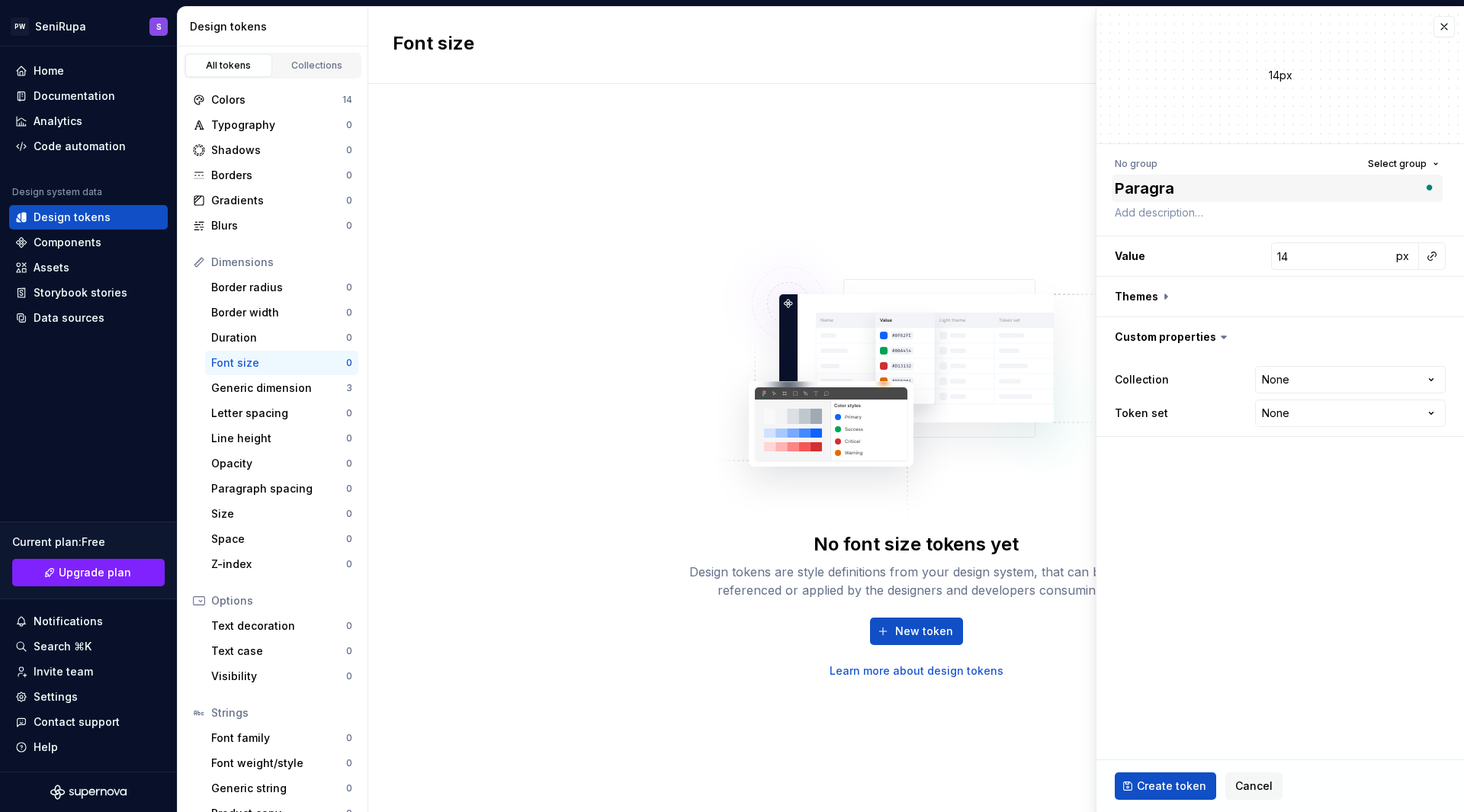
type textarea "Paragrap"
type textarea "*"
type textarea "Paragraph"
type textarea "*"
type textarea "Paragraph"
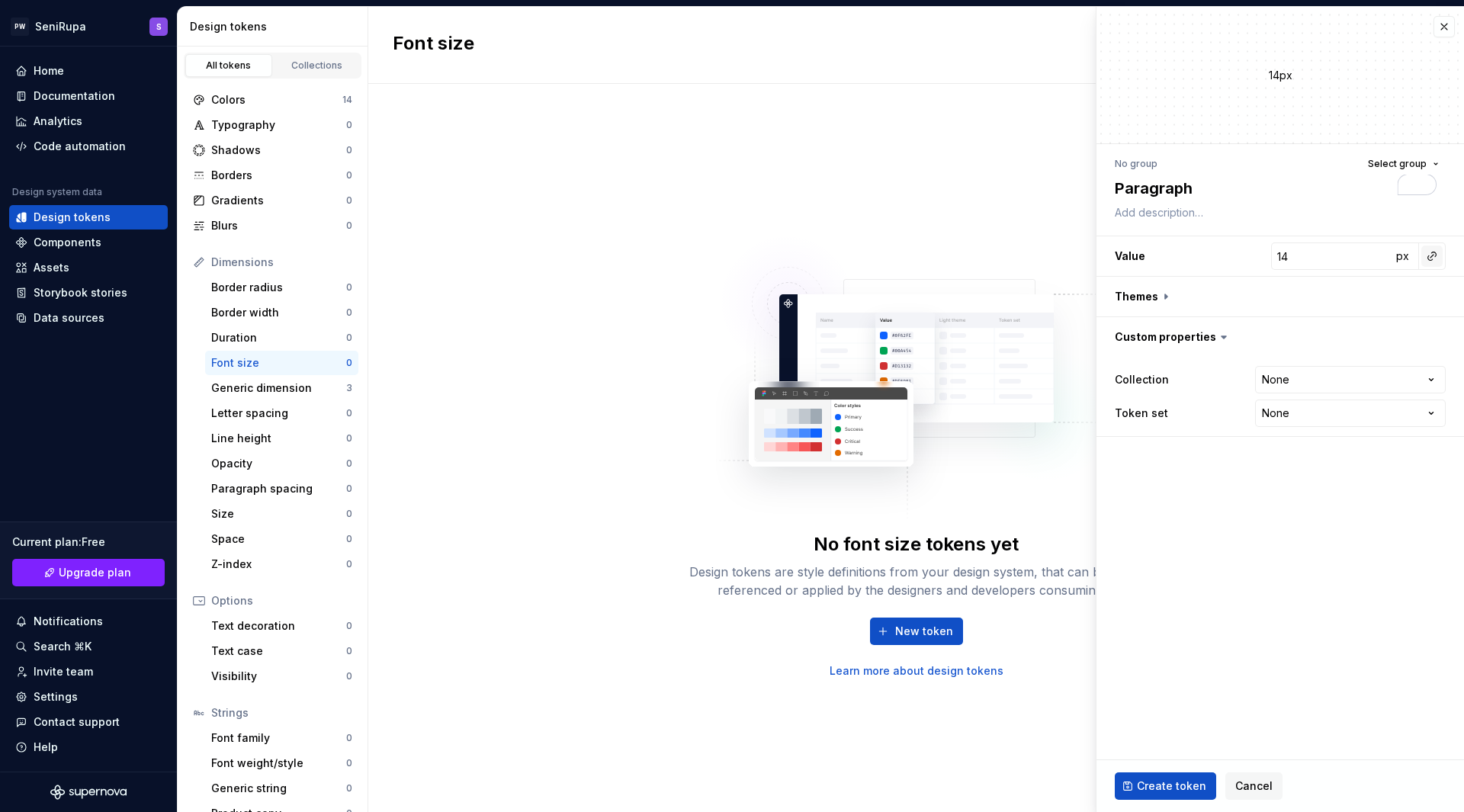
click at [1434, 256] on button "button" at bounding box center [1432, 256] width 21 height 21
click at [1327, 257] on html "PW SeniRupa S Home Documentation Analytics Code automation Design system data D…" at bounding box center [732, 406] width 1464 height 812
click at [1327, 257] on input "14" at bounding box center [1331, 257] width 121 height 28
click at [1165, 185] on textarea "Paragraph" at bounding box center [1278, 188] width 331 height 28
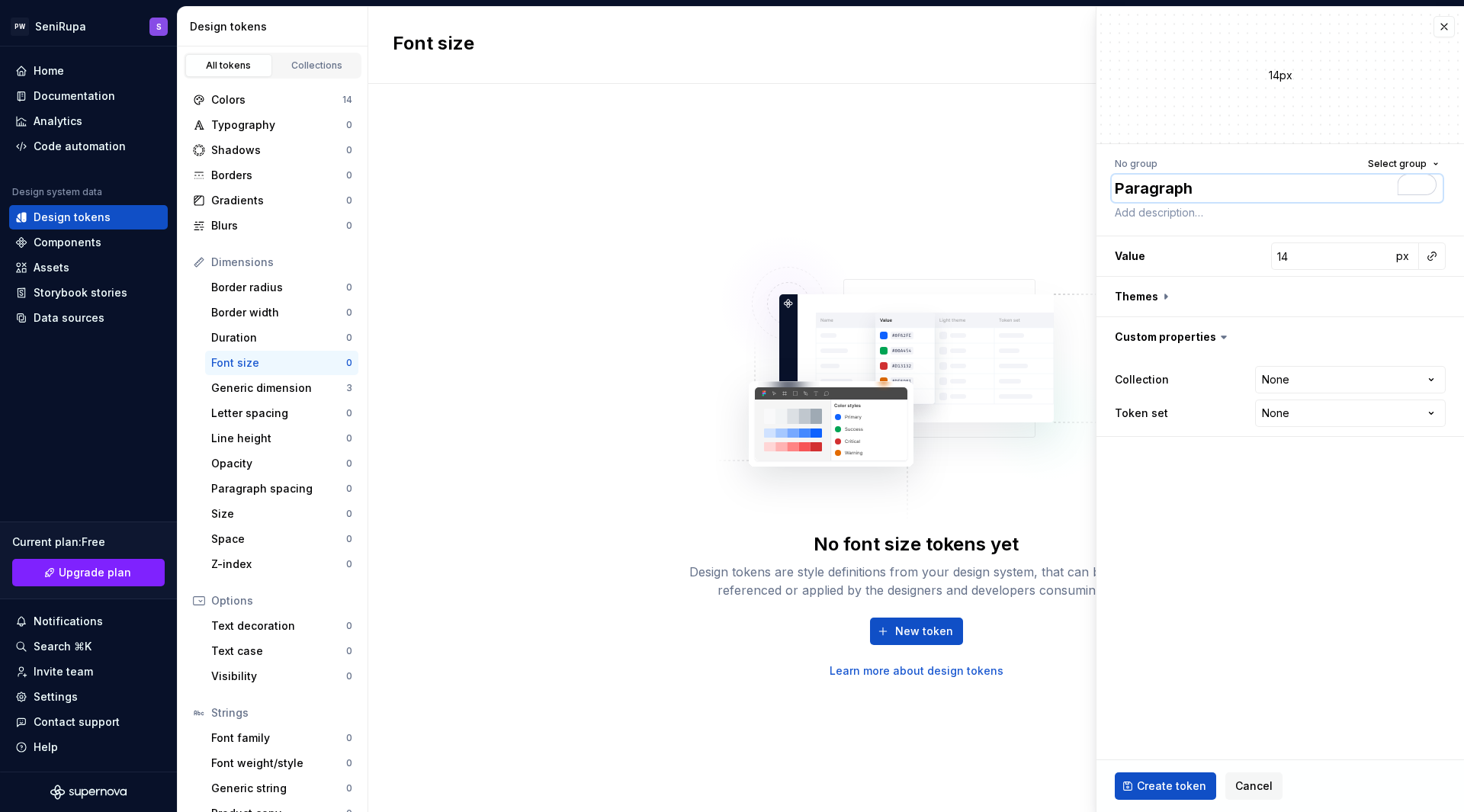
type textarea "*"
paste textarea "lg"
type textarea "lg"
type textarea "*"
type textarea "lg"
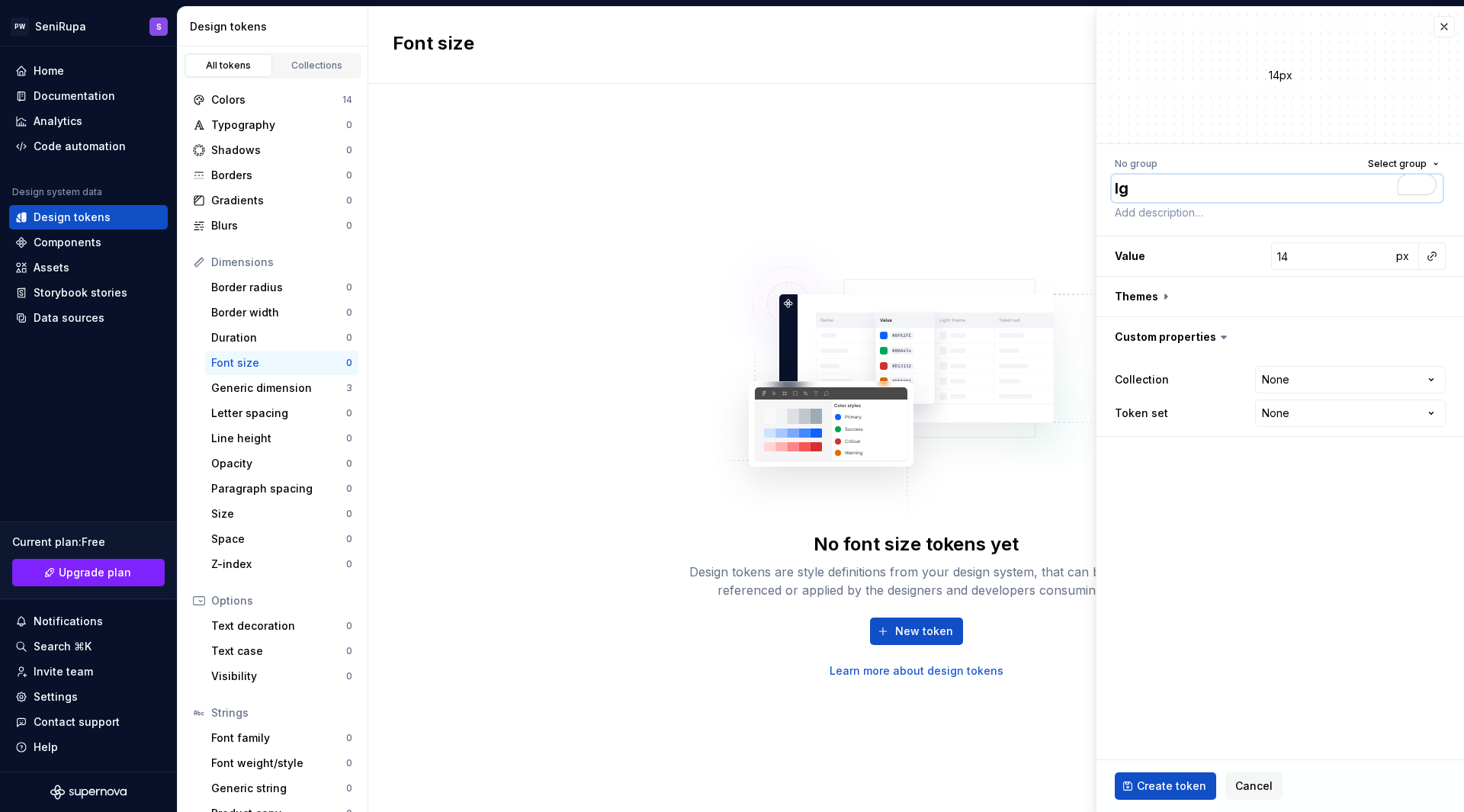
type textarea "*"
click at [1314, 259] on input "14" at bounding box center [1331, 257] width 121 height 28
type input "1"
type textarea "*"
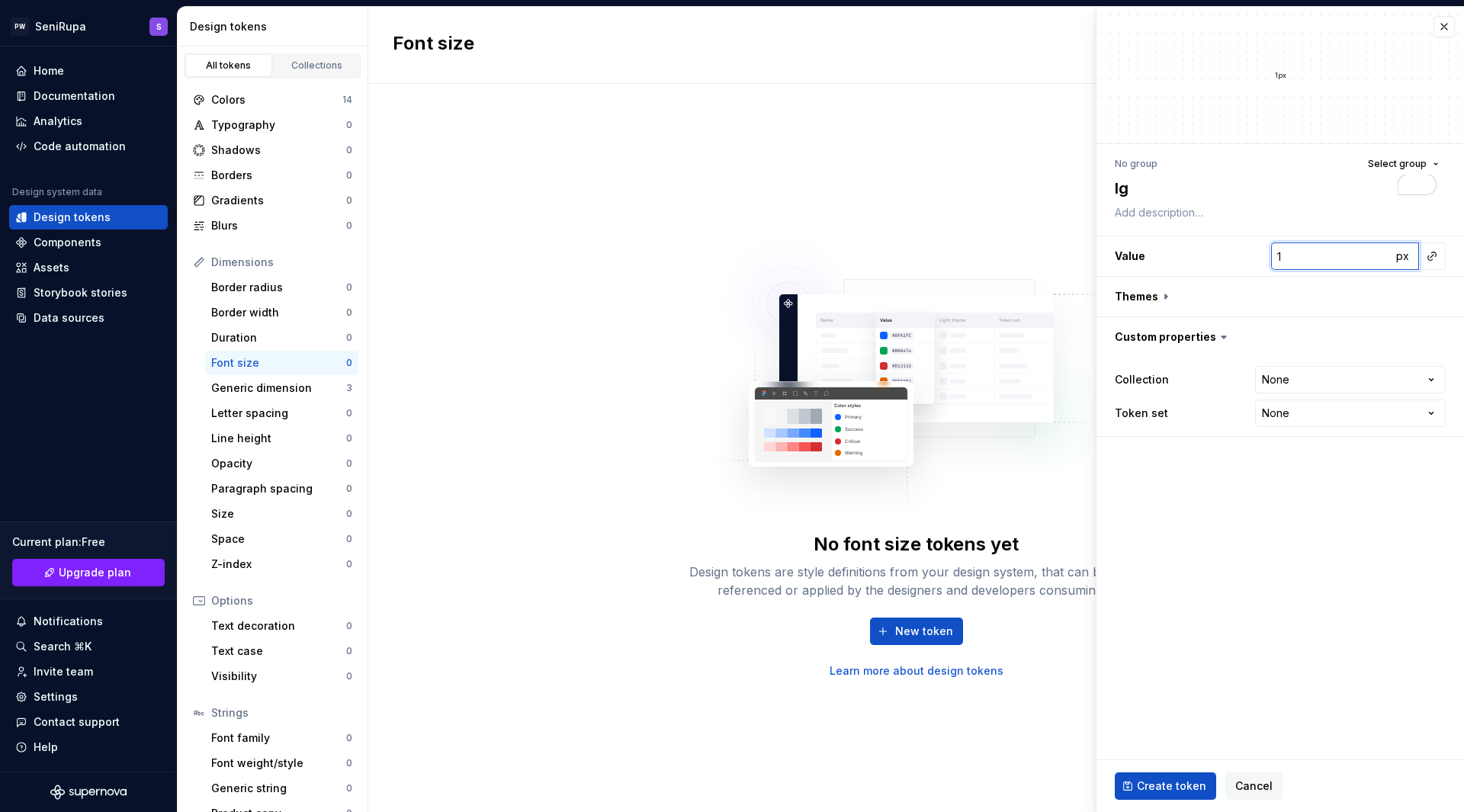
type input "18"
type textarea "*"
type input "18"
click at [1404, 257] on span "px" at bounding box center [1403, 256] width 13 height 13
click at [1404, 257] on span "rem" at bounding box center [1402, 256] width 19 height 13
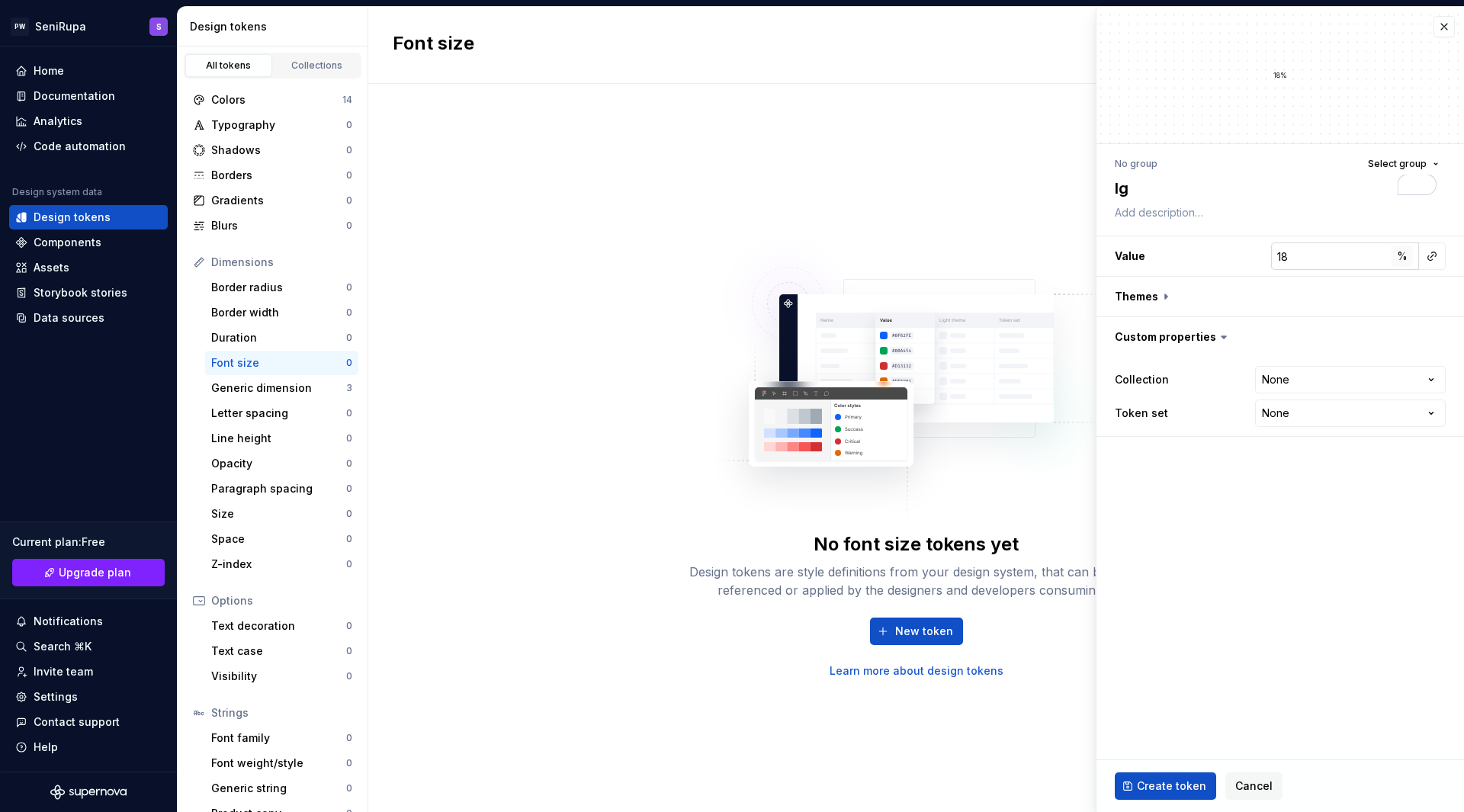
click at [1404, 257] on span "%" at bounding box center [1403, 256] width 11 height 13
type textarea "*"
click at [1313, 376] on html "PW SeniRupa S Home Documentation Analytics Code automation Design system data D…" at bounding box center [732, 406] width 1464 height 812
select select "**********"
click at [1375, 412] on html "PW SeniRupa S Home Documentation Analytics Code automation Design system data D…" at bounding box center [732, 406] width 1464 height 812
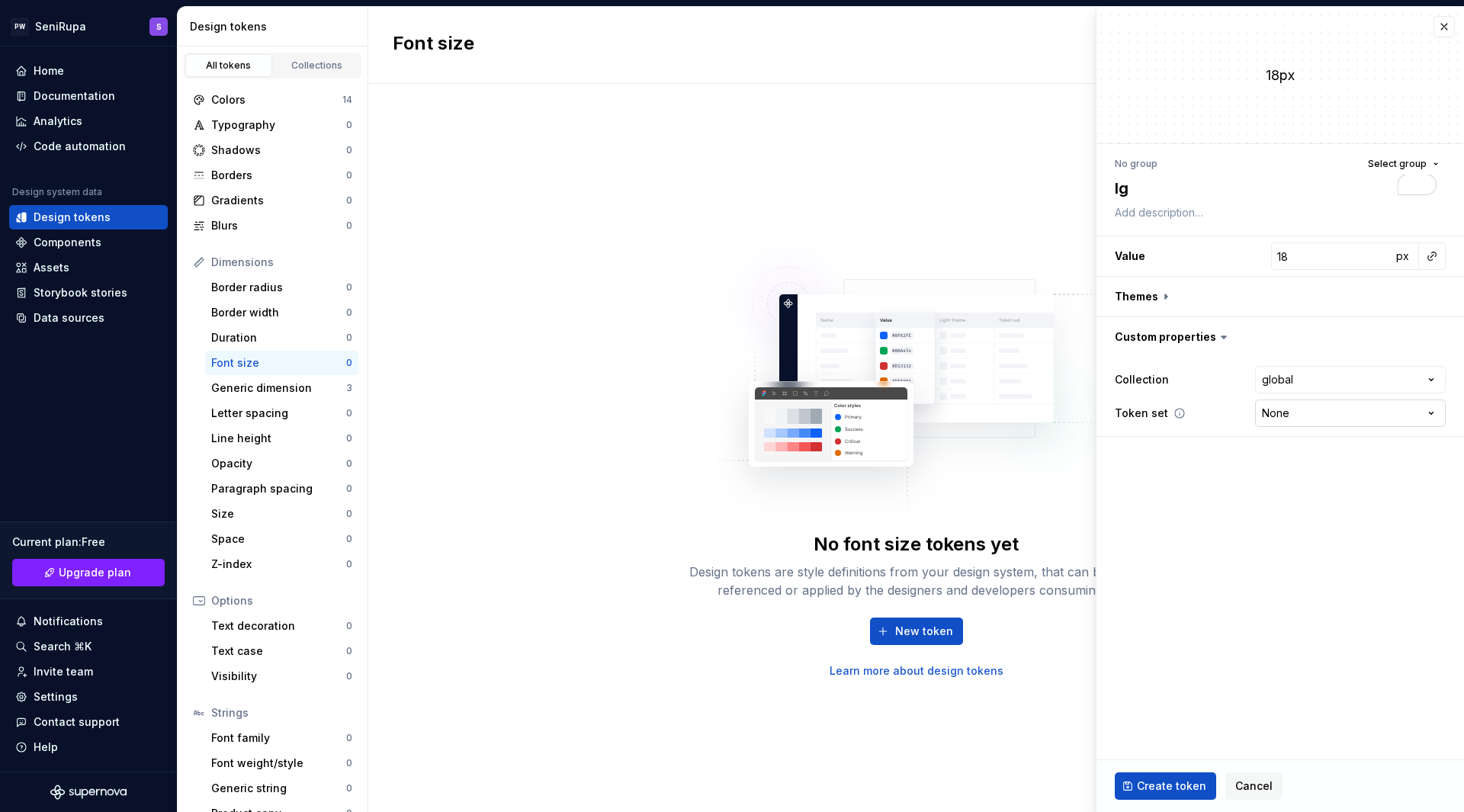
click at [1375, 412] on html "PW SeniRupa S Home Documentation Analytics Code automation Design system data D…" at bounding box center [732, 406] width 1464 height 812
click at [1390, 162] on span "Select group" at bounding box center [1398, 163] width 59 height 12
click at [1171, 774] on button "Create token" at bounding box center [1166, 786] width 102 height 28
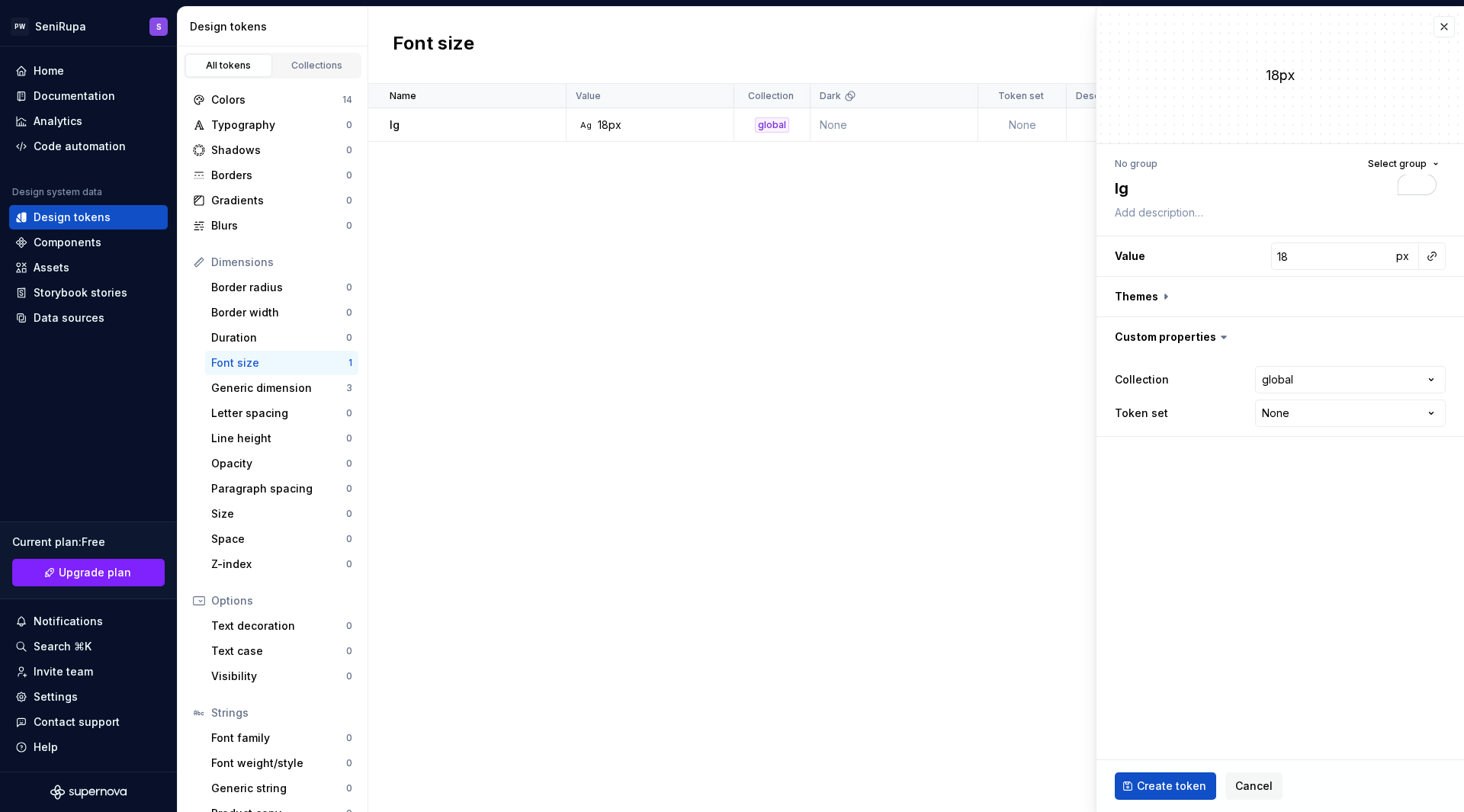
type textarea "*"
type input "14"
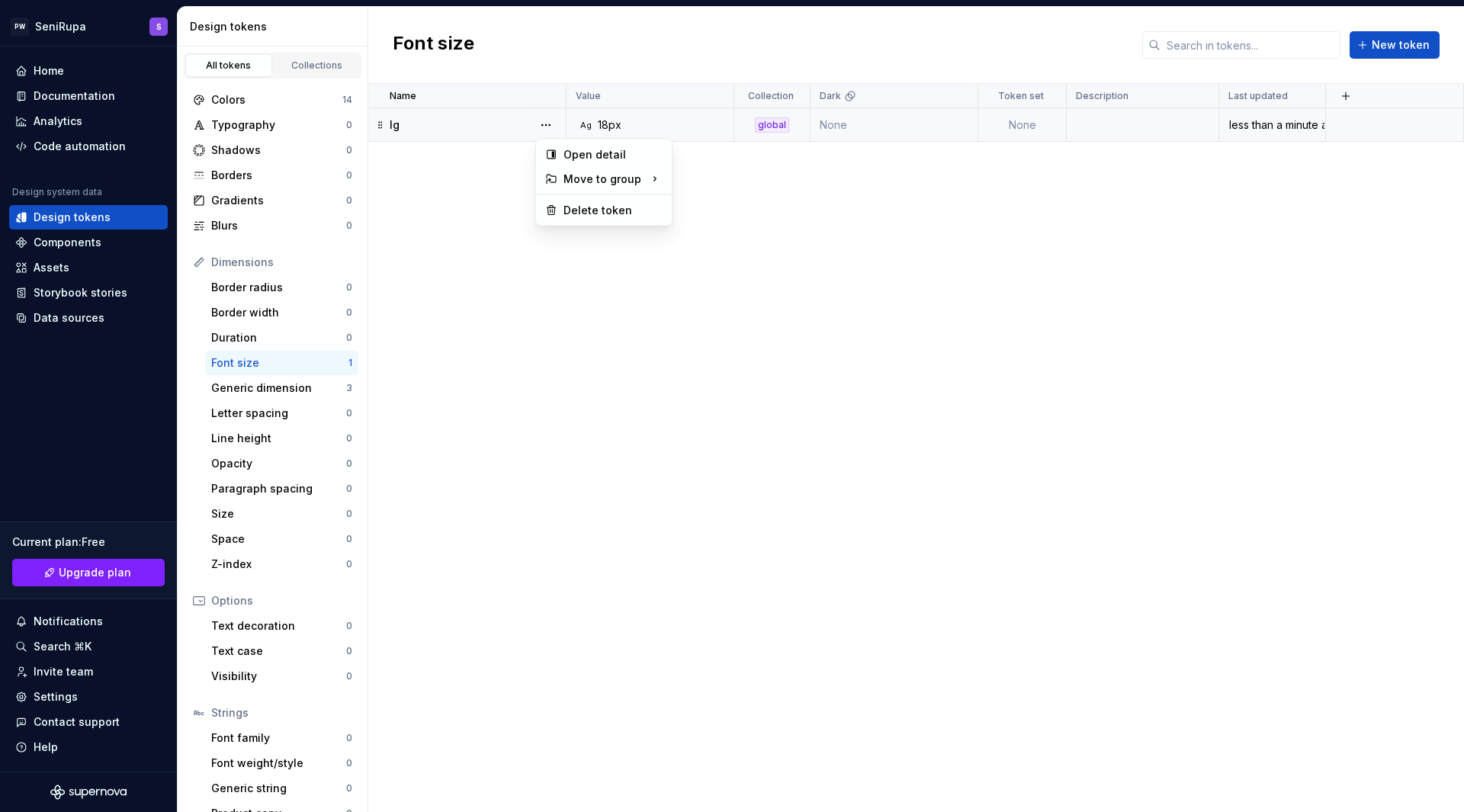
click at [551, 127] on button "button" at bounding box center [546, 125] width 21 height 21
click at [662, 334] on html "PW SeniRupa S Home Documentation Analytics Code automation Design system data D…" at bounding box center [732, 406] width 1464 height 812
click at [548, 125] on button "button" at bounding box center [546, 125] width 21 height 21
click at [610, 318] on html "PW SeniRupa S Home Documentation Analytics Code automation Design system data D…" at bounding box center [732, 406] width 1464 height 812
click at [248, 395] on div "Generic dimension" at bounding box center [279, 388] width 135 height 16
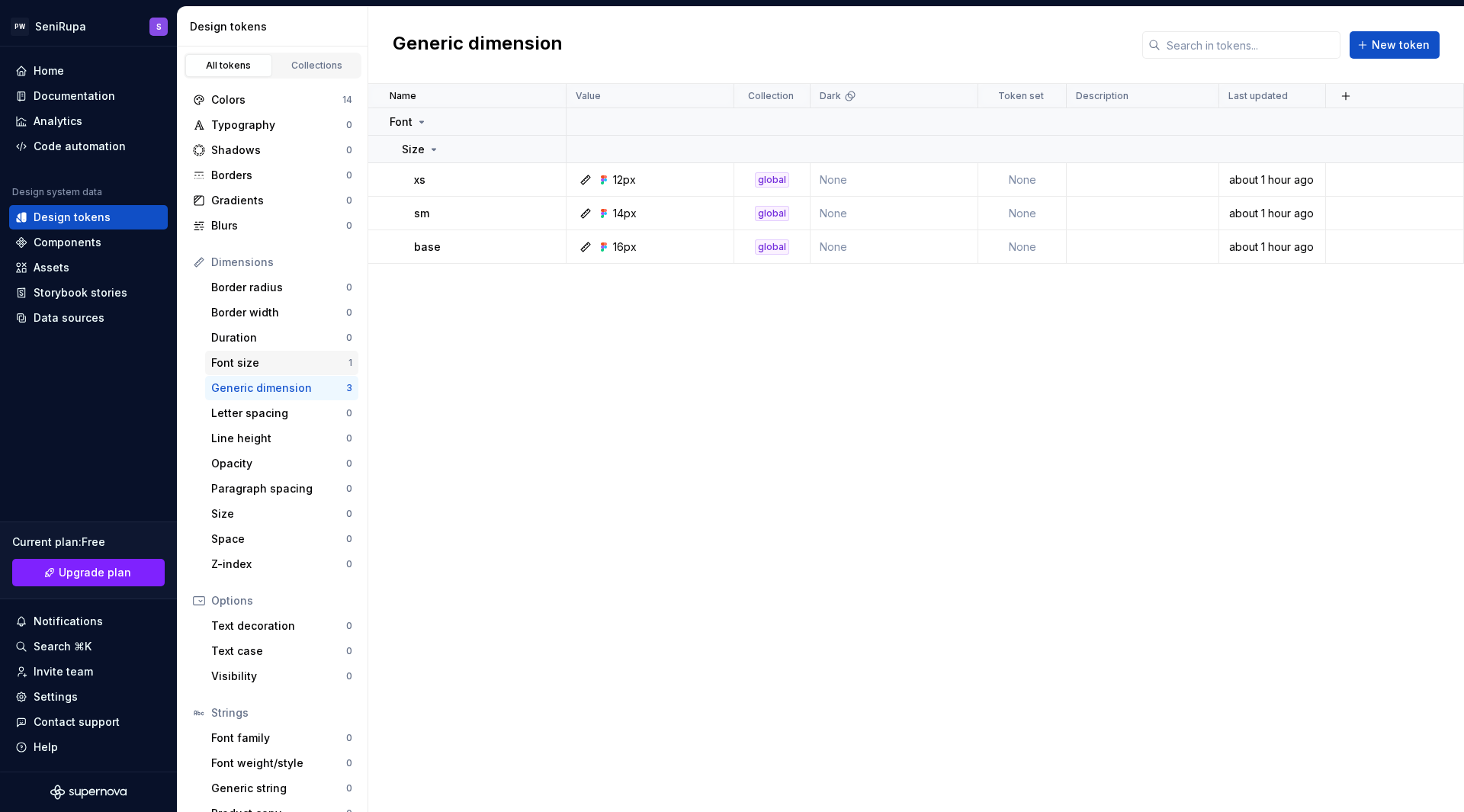
click at [240, 365] on div "Font size" at bounding box center [280, 363] width 138 height 16
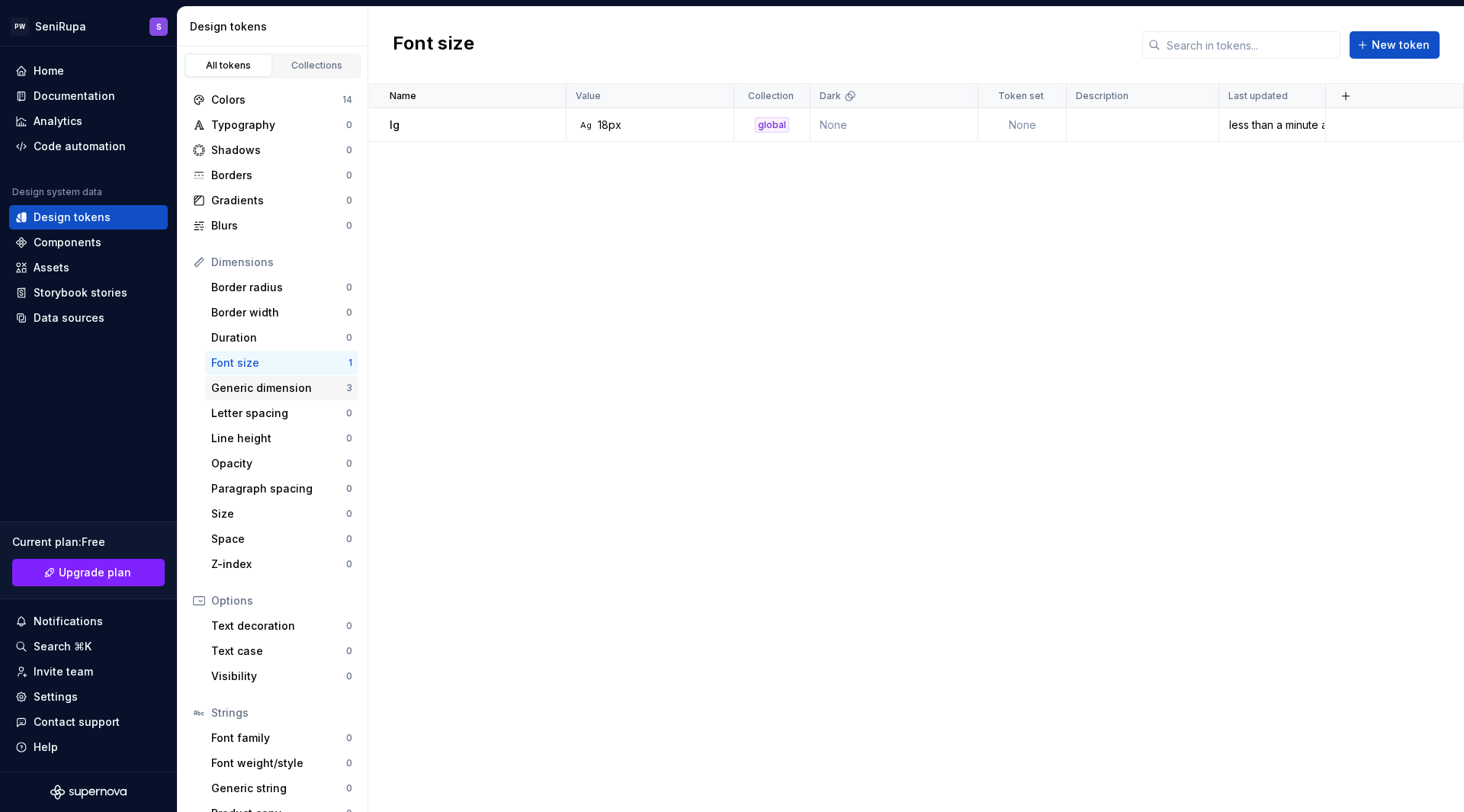
click at [270, 384] on div "Generic dimension" at bounding box center [279, 388] width 135 height 16
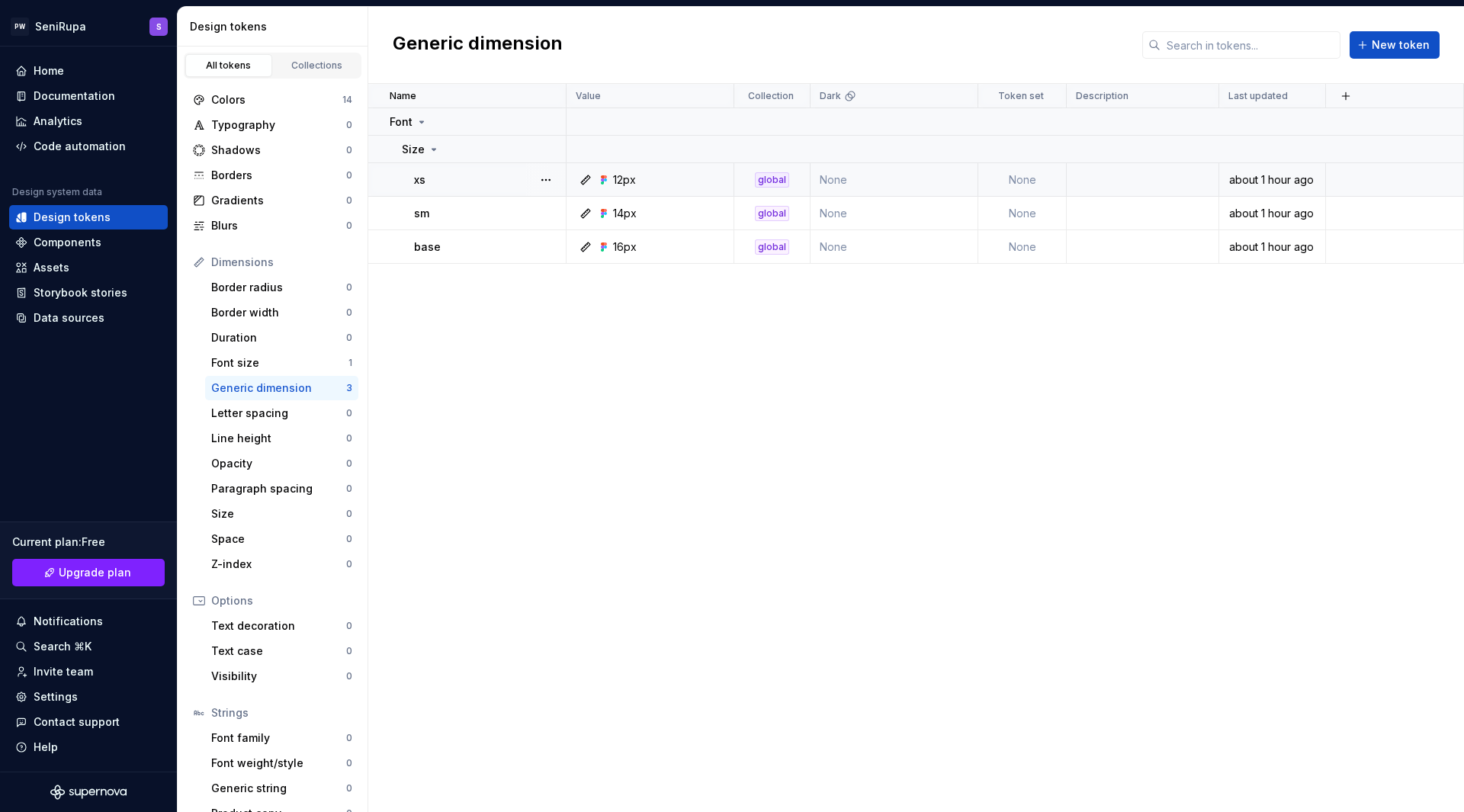
click at [1034, 174] on td "None" at bounding box center [1023, 180] width 89 height 33
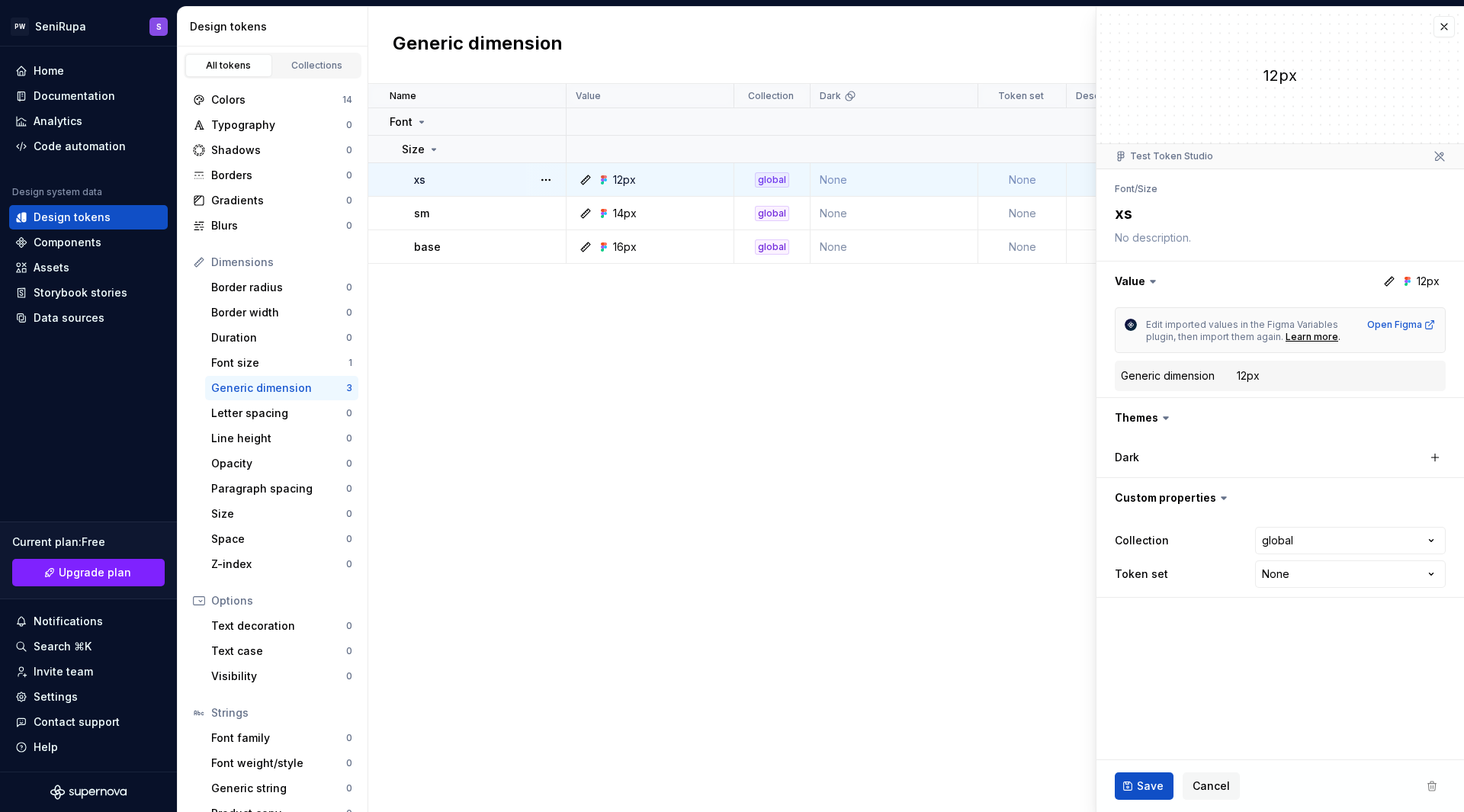
click at [1034, 174] on td "None" at bounding box center [1023, 180] width 89 height 33
click at [1301, 572] on html "PW SeniRupa S Home Documentation Analytics Code automation Design system data D…" at bounding box center [732, 406] width 1464 height 812
click at [1147, 664] on html "PW SeniRupa S Home Documentation Analytics Code automation Design system data D…" at bounding box center [732, 406] width 1464 height 812
click at [1262, 372] on dd "12px" at bounding box center [1338, 376] width 203 height 16
click at [1446, 25] on button "button" at bounding box center [1444, 26] width 21 height 21
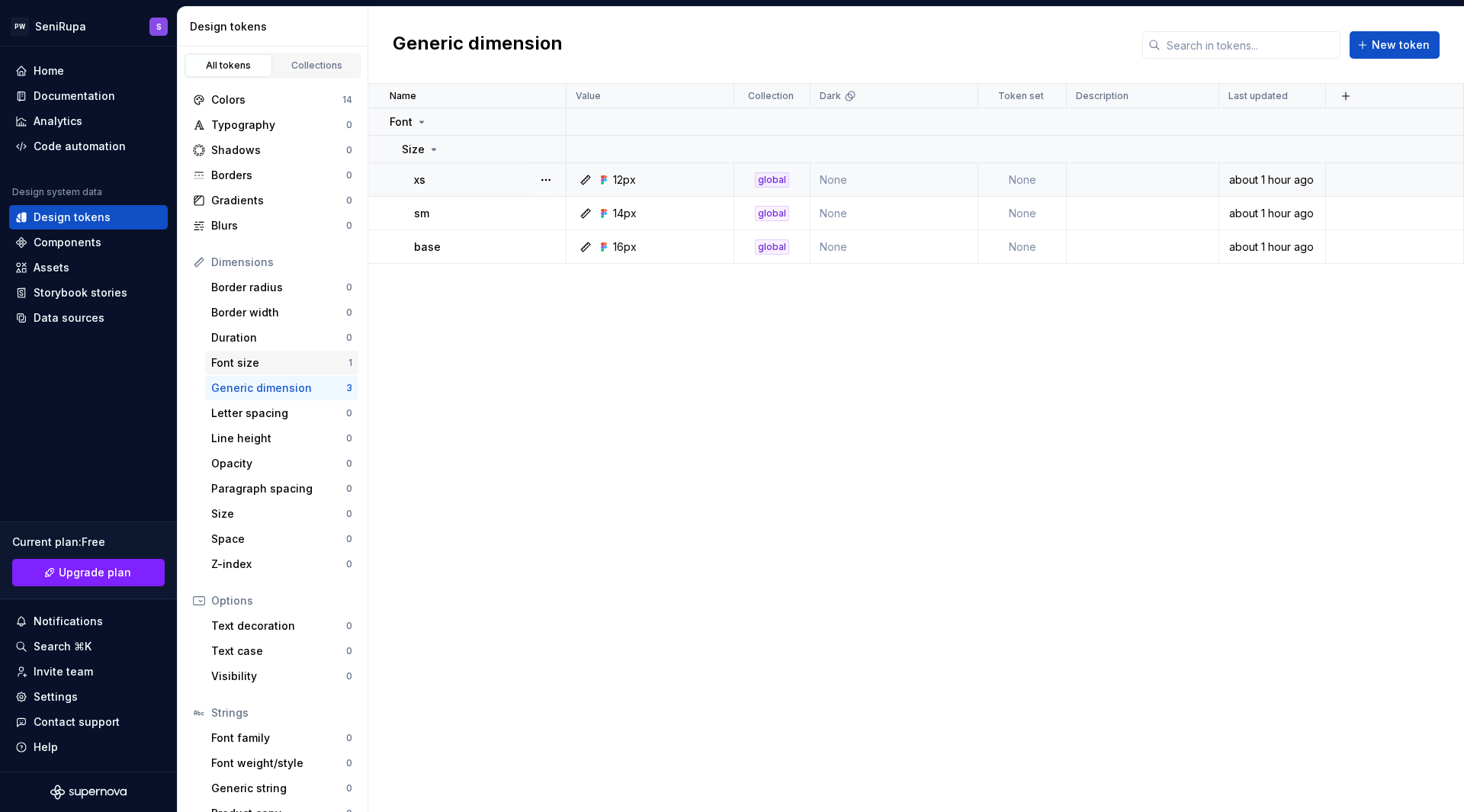
click at [257, 353] on div "Font size 1" at bounding box center [282, 363] width 153 height 24
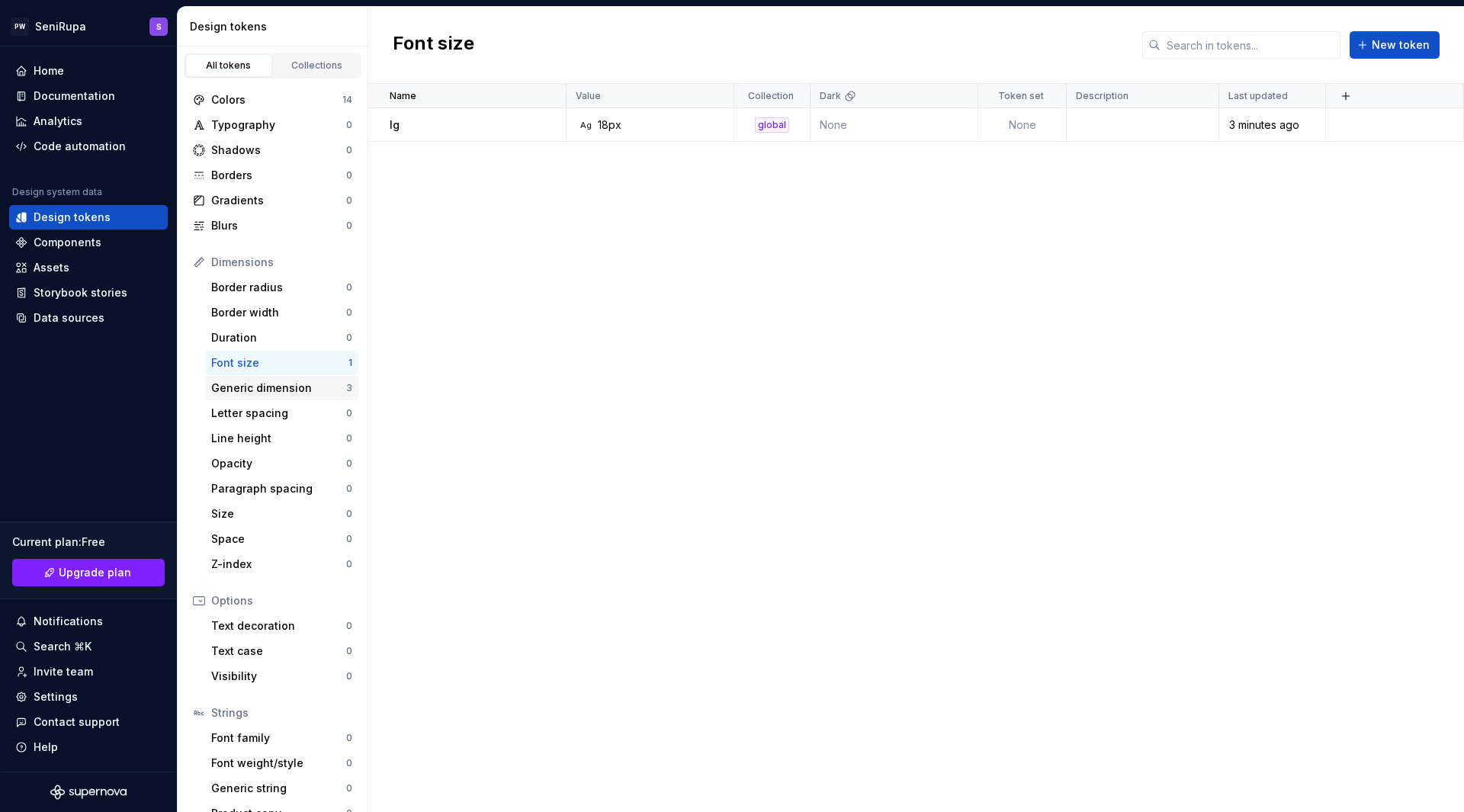
click at [294, 386] on div "Generic dimension" at bounding box center [279, 388] width 135 height 16
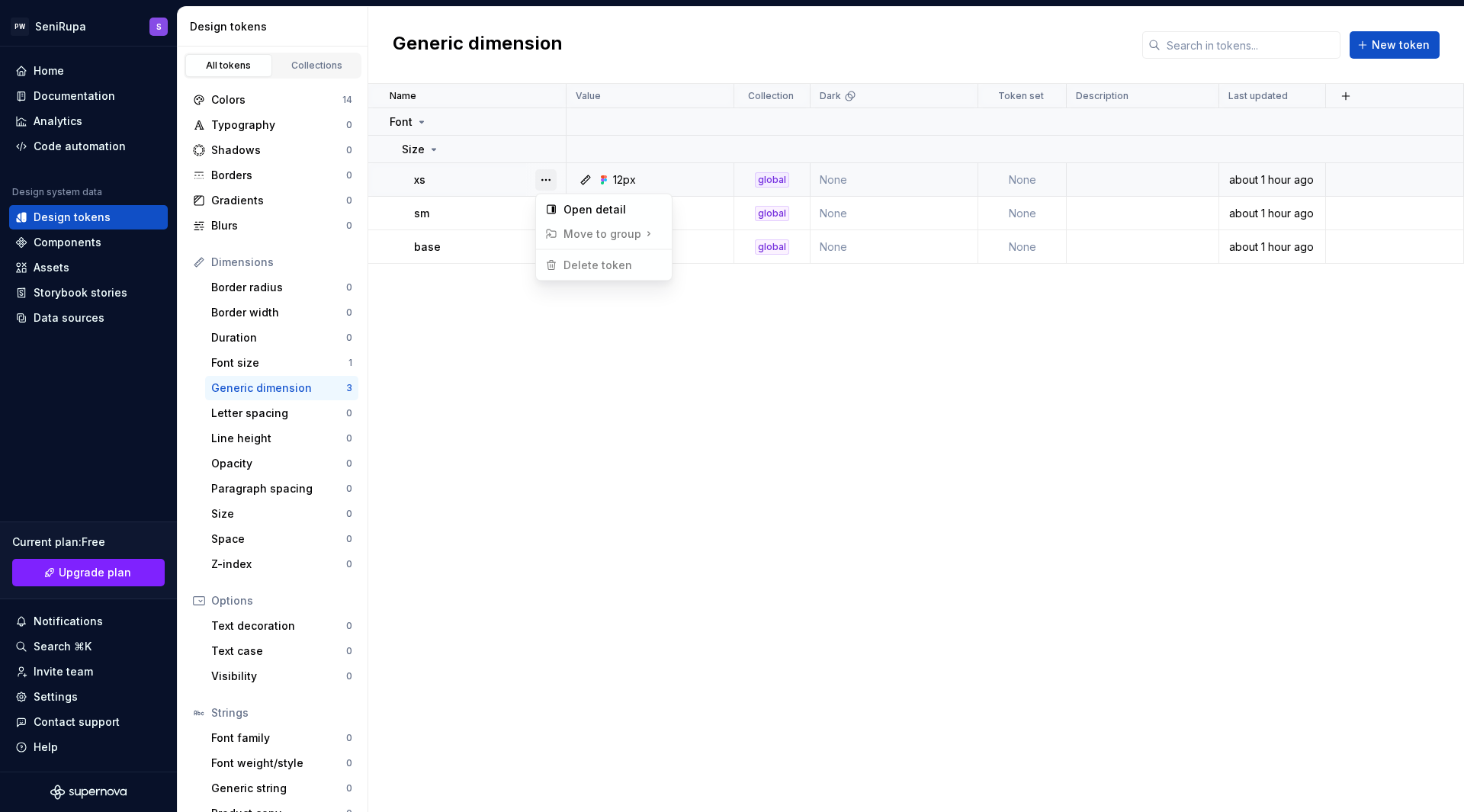
click at [550, 182] on button "button" at bounding box center [546, 179] width 21 height 21
click at [606, 208] on div "Open detail" at bounding box center [613, 209] width 99 height 16
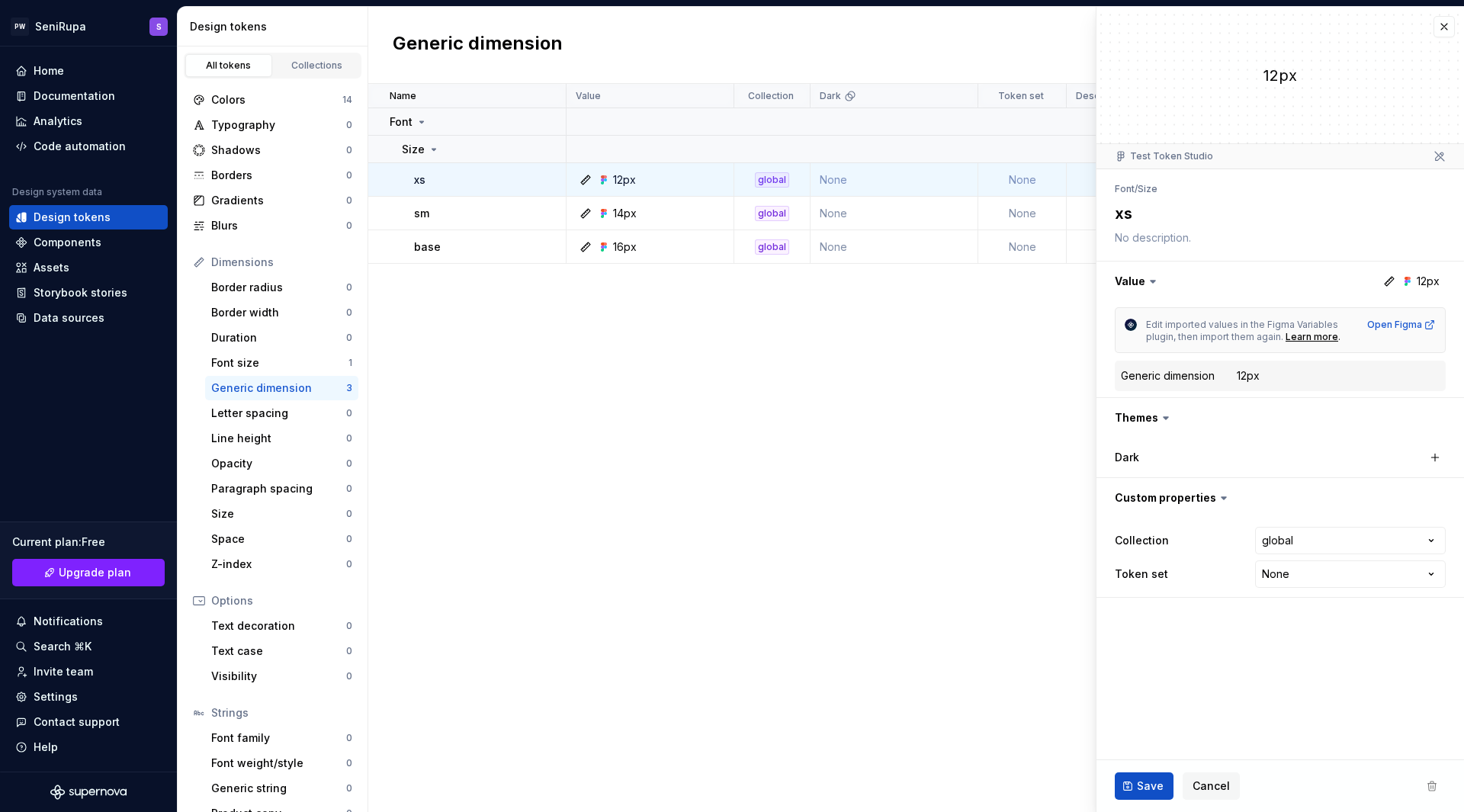
type textarea "*"
click at [1447, 22] on button "button" at bounding box center [1444, 26] width 21 height 21
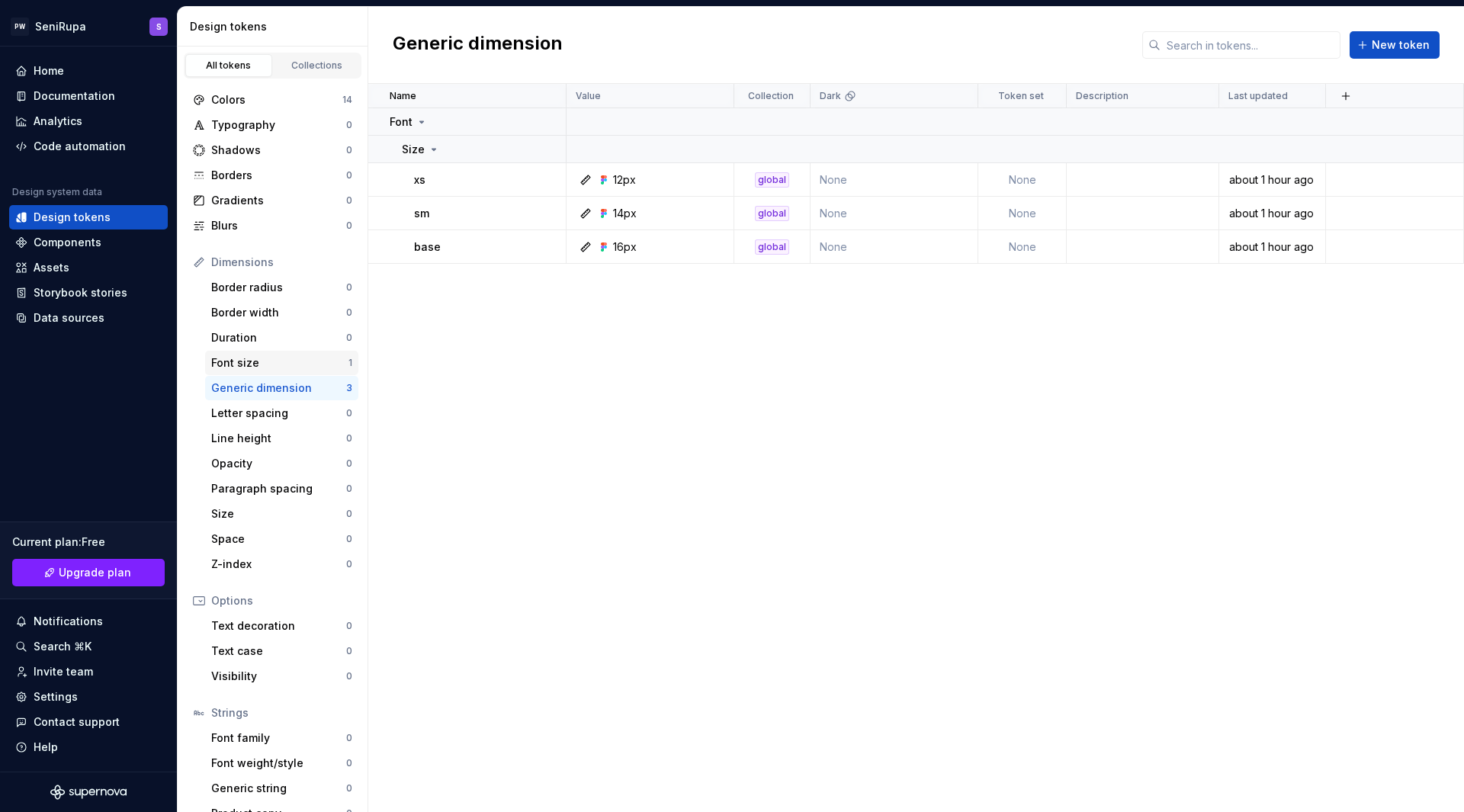
click at [260, 366] on div "Font size" at bounding box center [280, 363] width 138 height 16
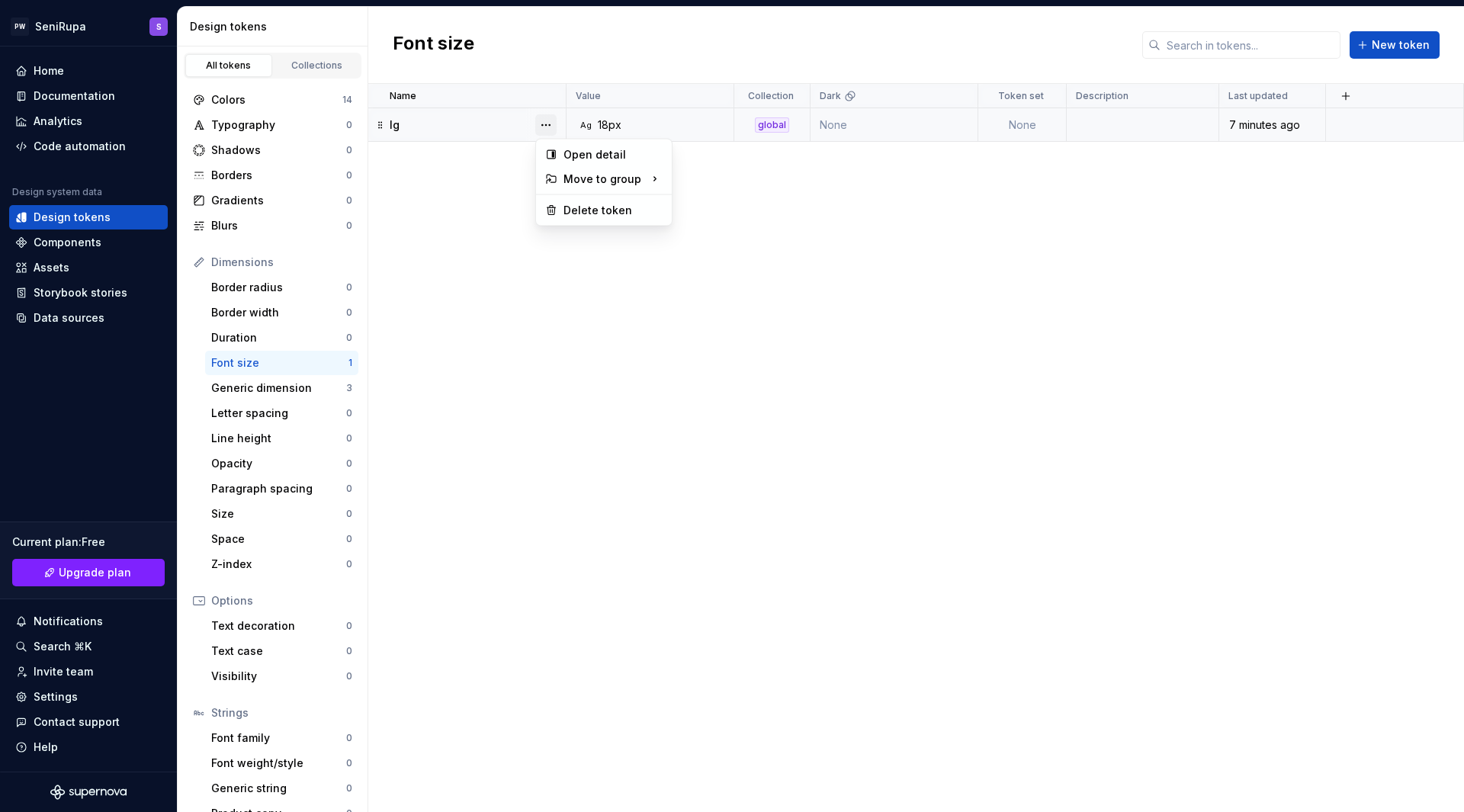
click at [546, 126] on button "button" at bounding box center [546, 125] width 21 height 21
click at [599, 209] on div "Delete token" at bounding box center [613, 210] width 99 height 16
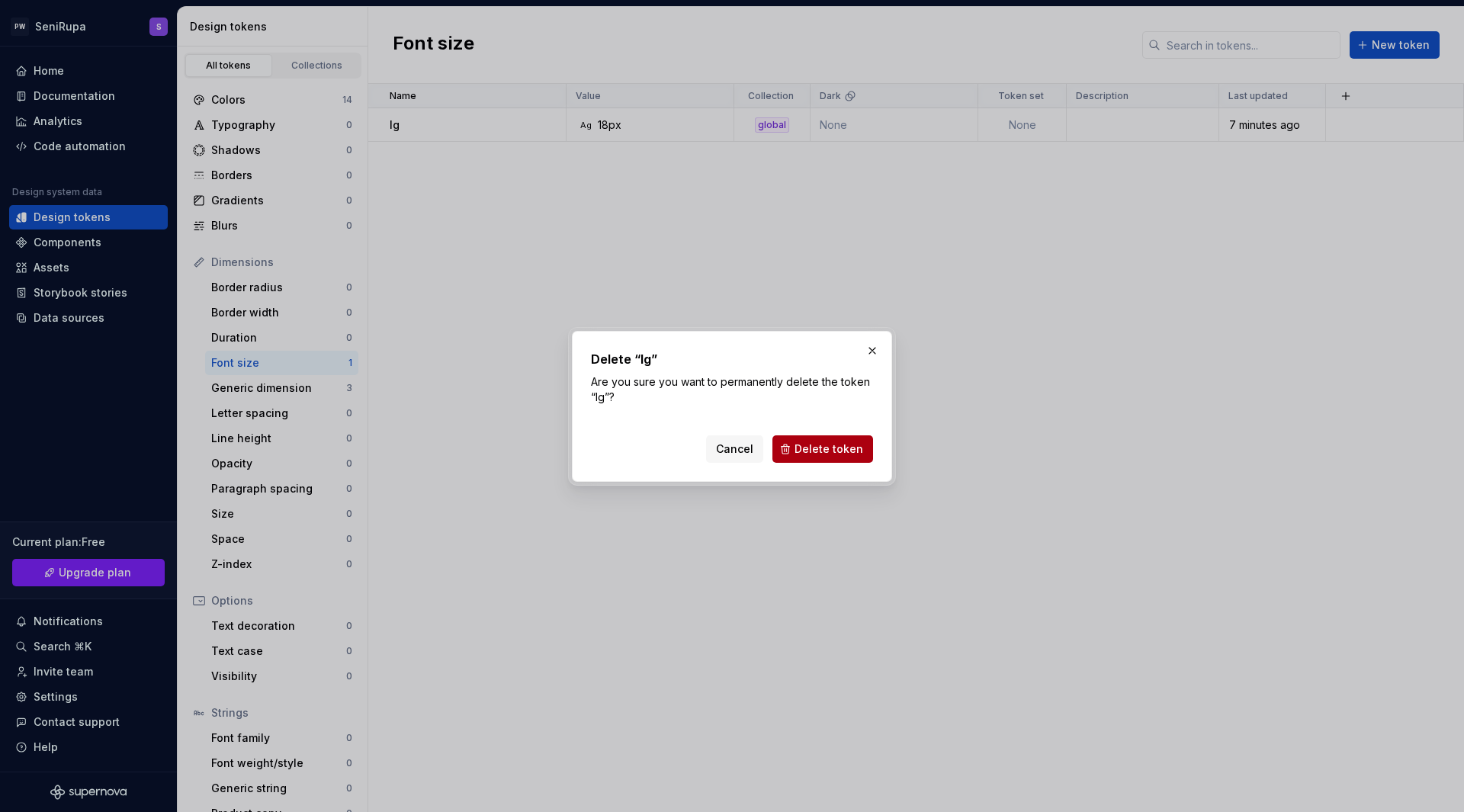
click at [834, 445] on span "Delete token" at bounding box center [829, 448] width 68 height 16
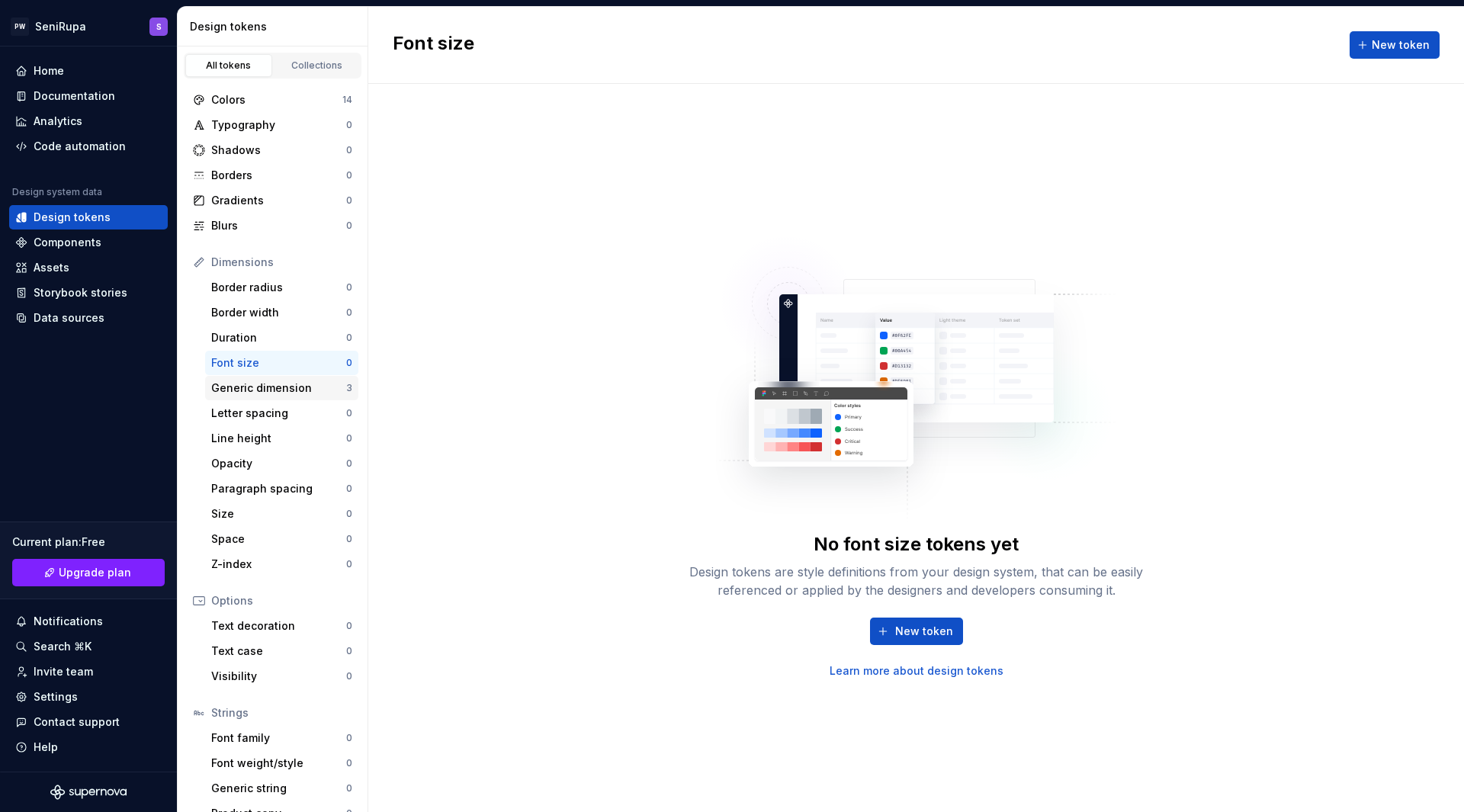
scroll to position [23, 0]
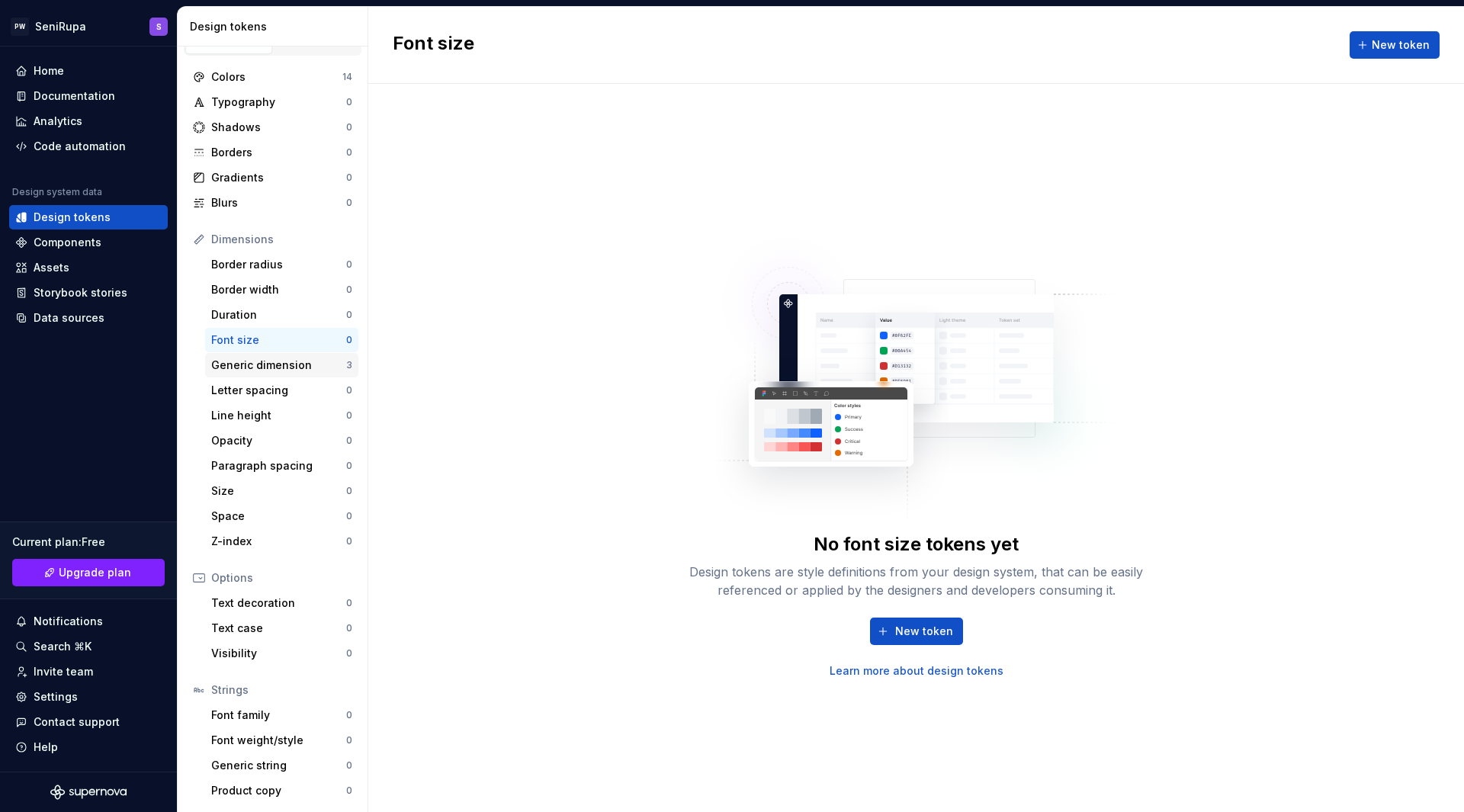
click at [279, 367] on div "Generic dimension" at bounding box center [279, 364] width 135 height 16
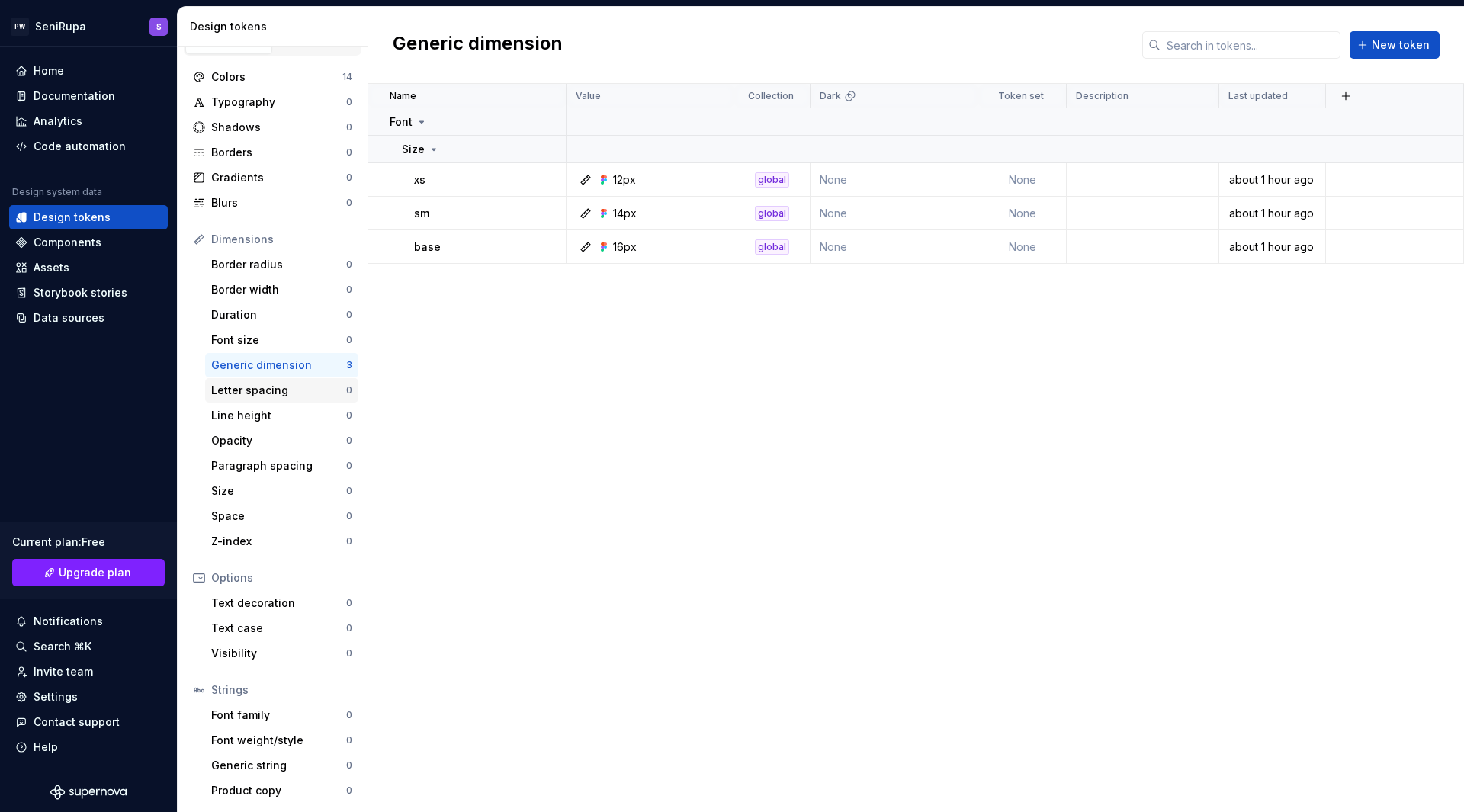
click at [263, 382] on div "Letter spacing 0" at bounding box center [282, 390] width 153 height 24
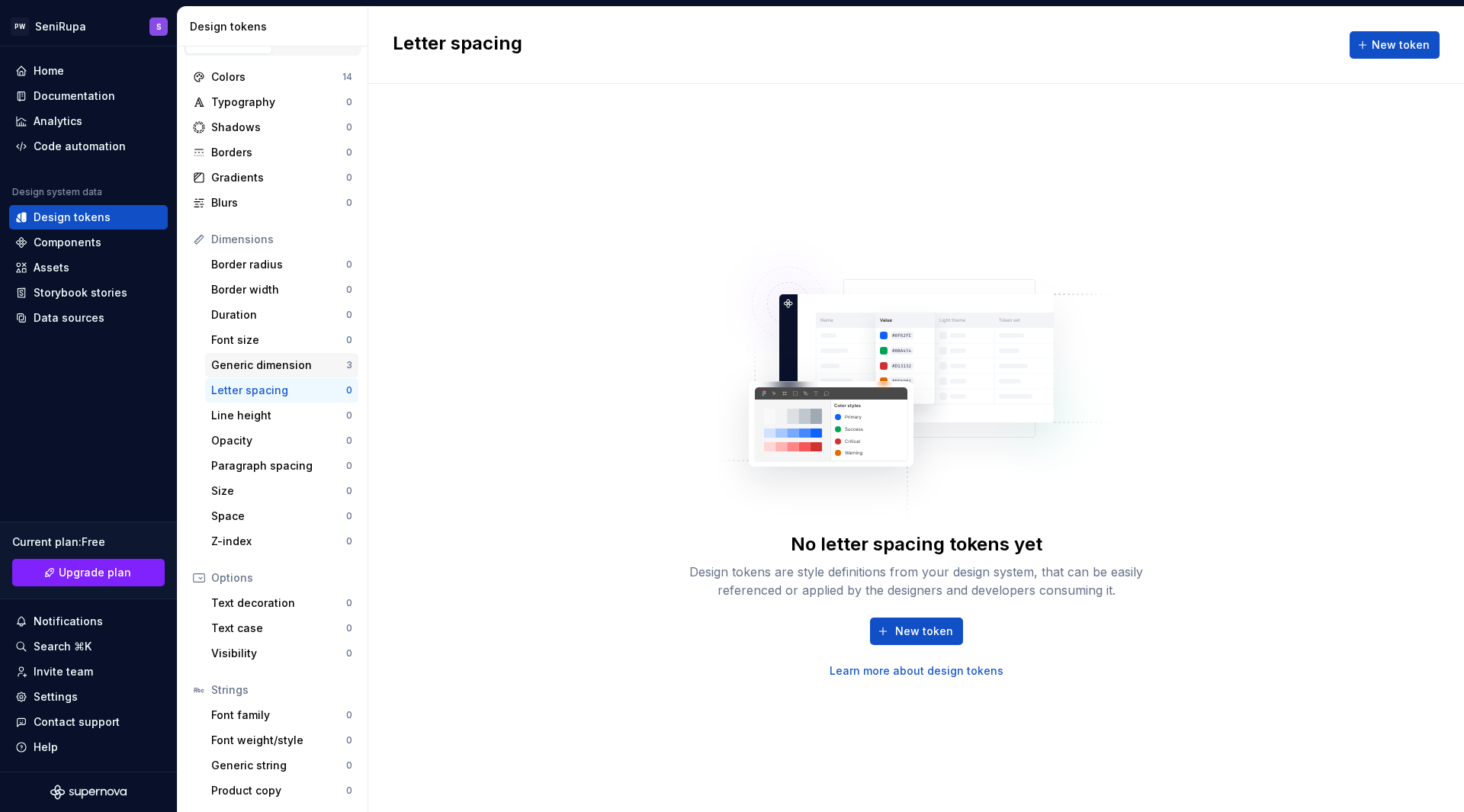
click at [301, 362] on div "Generic dimension" at bounding box center [279, 364] width 135 height 16
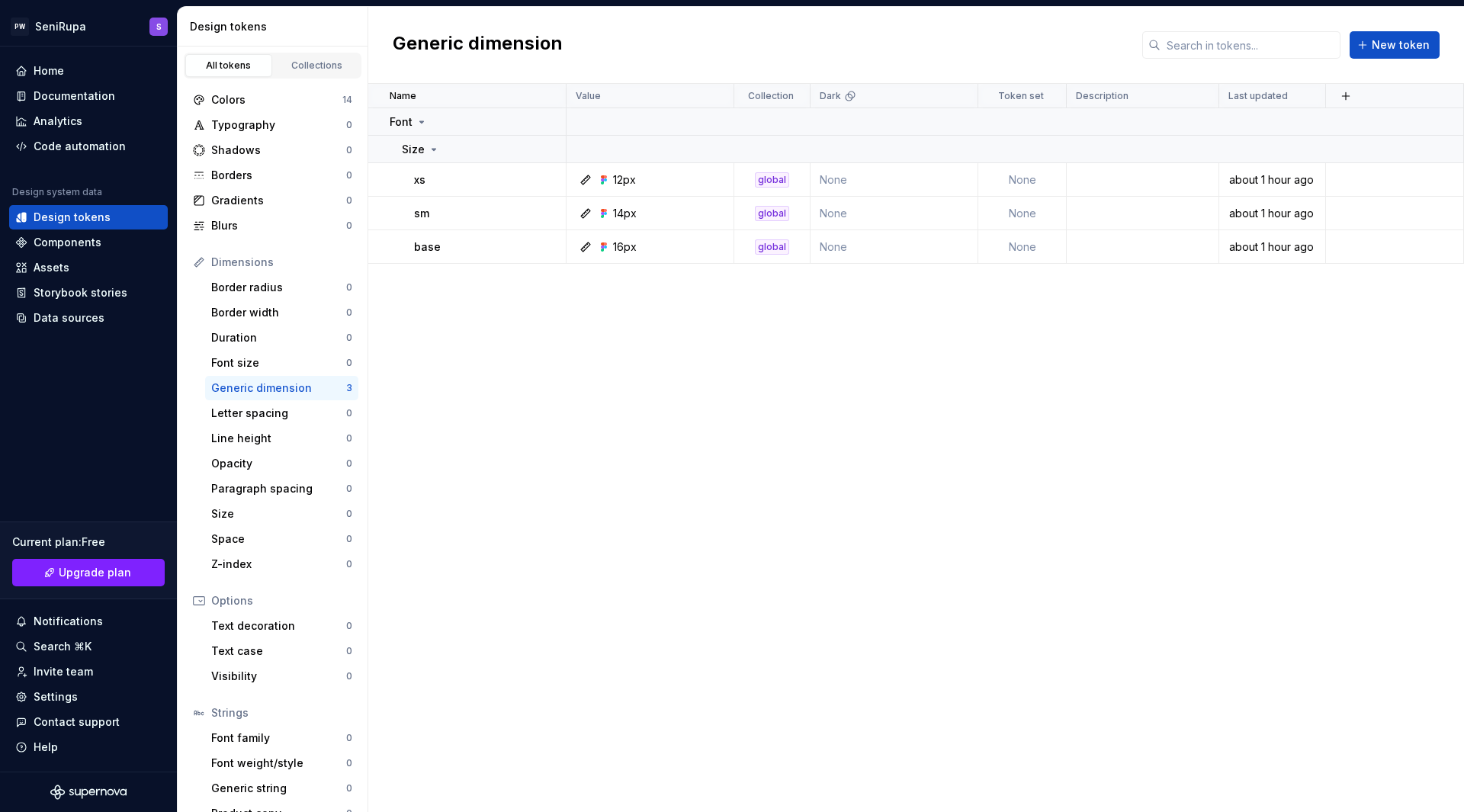
scroll to position [23, 0]
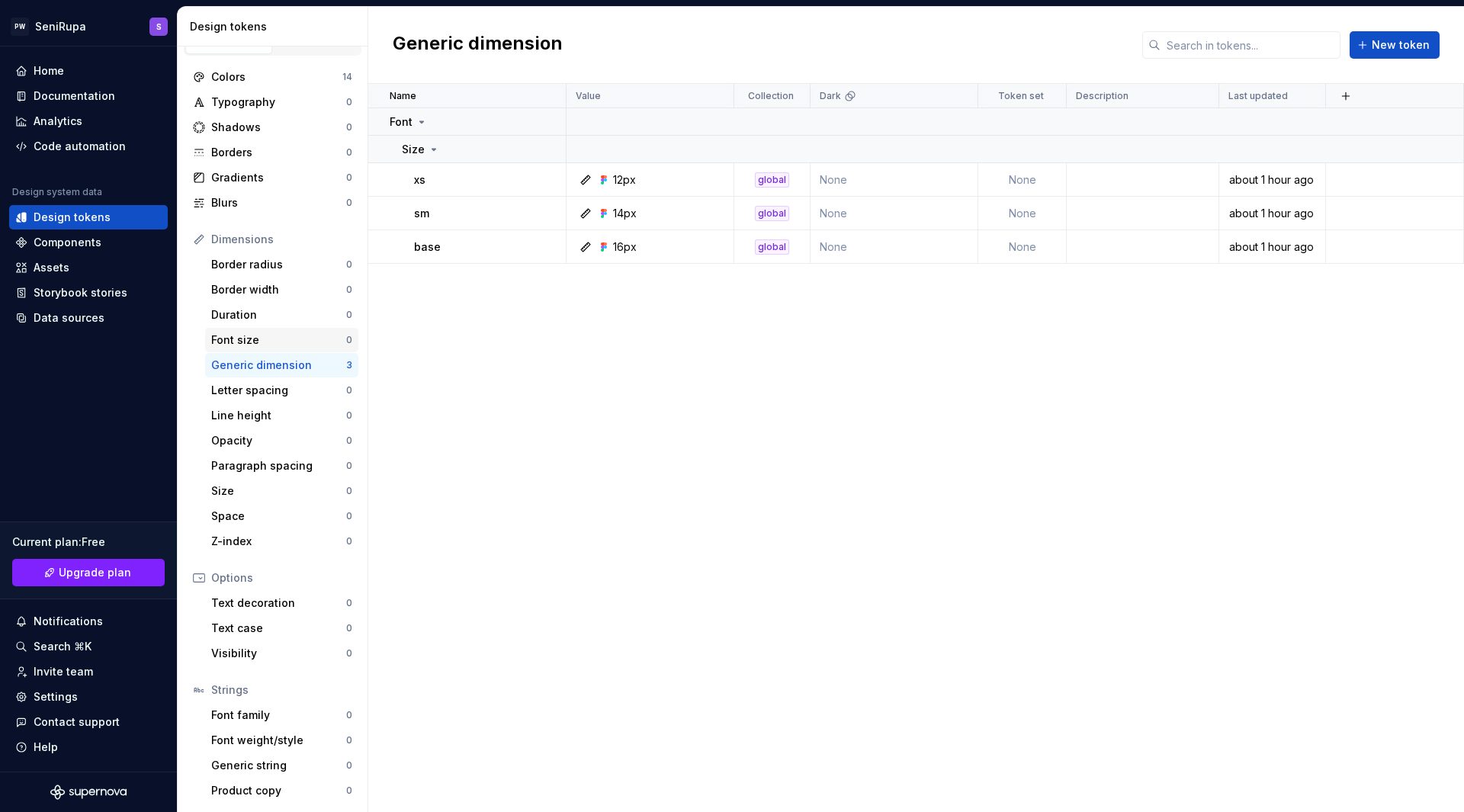
click at [279, 349] on div "Font size 0" at bounding box center [282, 340] width 153 height 24
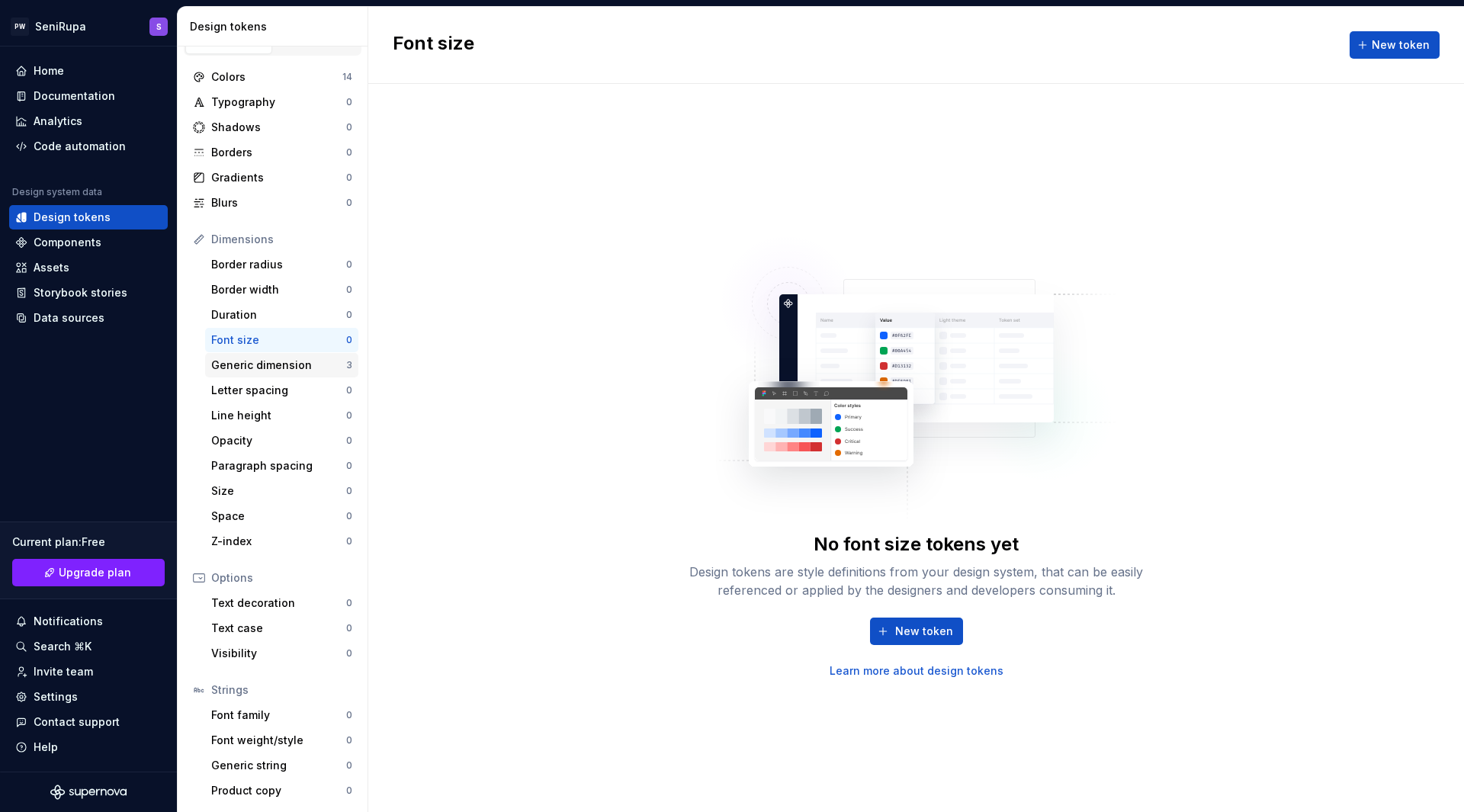
click at [292, 367] on div "Generic dimension" at bounding box center [279, 364] width 135 height 16
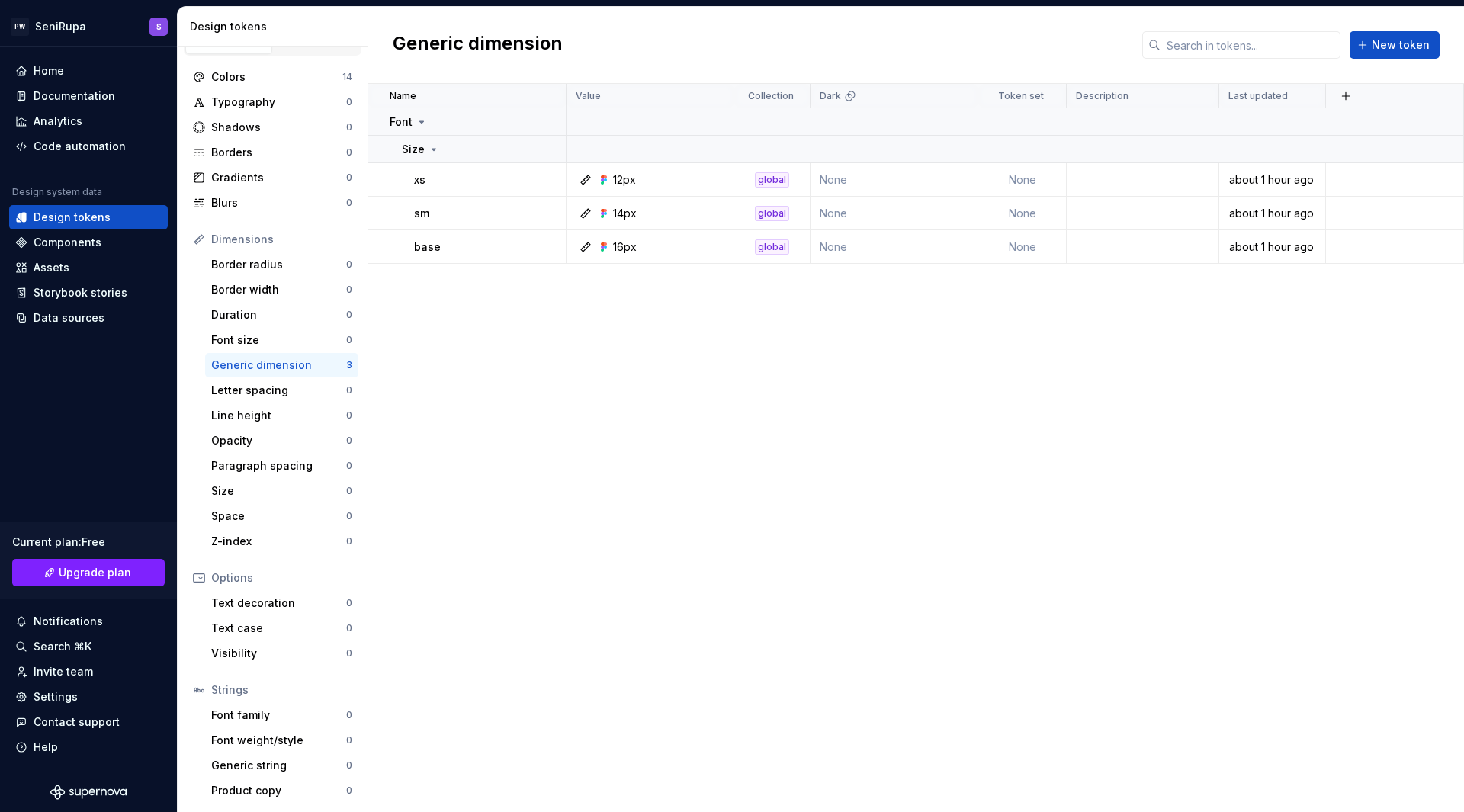
click at [292, 367] on div "Generic dimension" at bounding box center [279, 364] width 135 height 16
click at [548, 246] on button "button" at bounding box center [546, 246] width 21 height 21
click at [768, 386] on html "PW SeniRupa S Home Documentation Analytics Code automation Design system data D…" at bounding box center [732, 406] width 1464 height 812
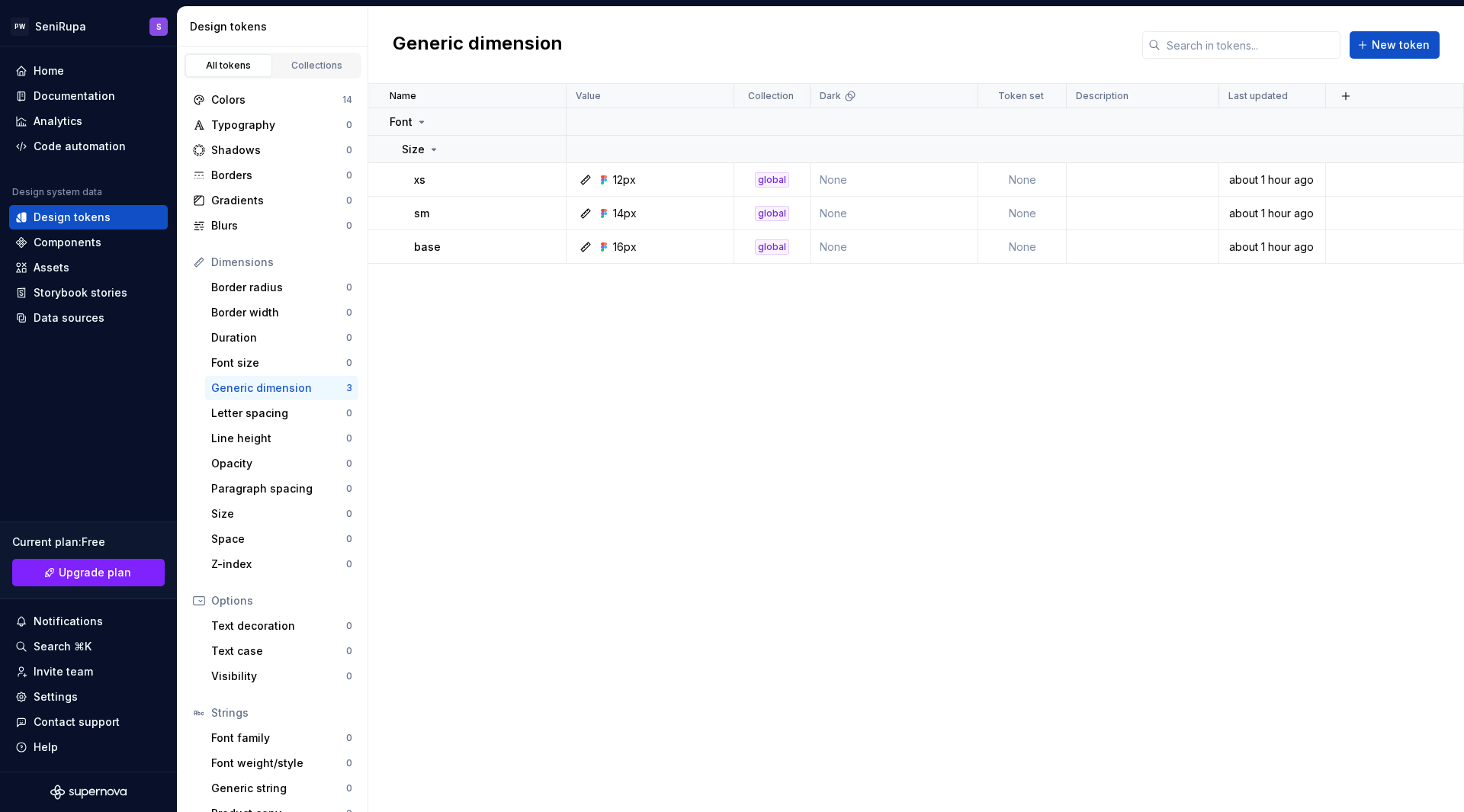
click at [255, 261] on div "Dimensions" at bounding box center [282, 262] width 141 height 16
copy div "Dimensions"
click at [584, 210] on icon at bounding box center [585, 213] width 12 height 12
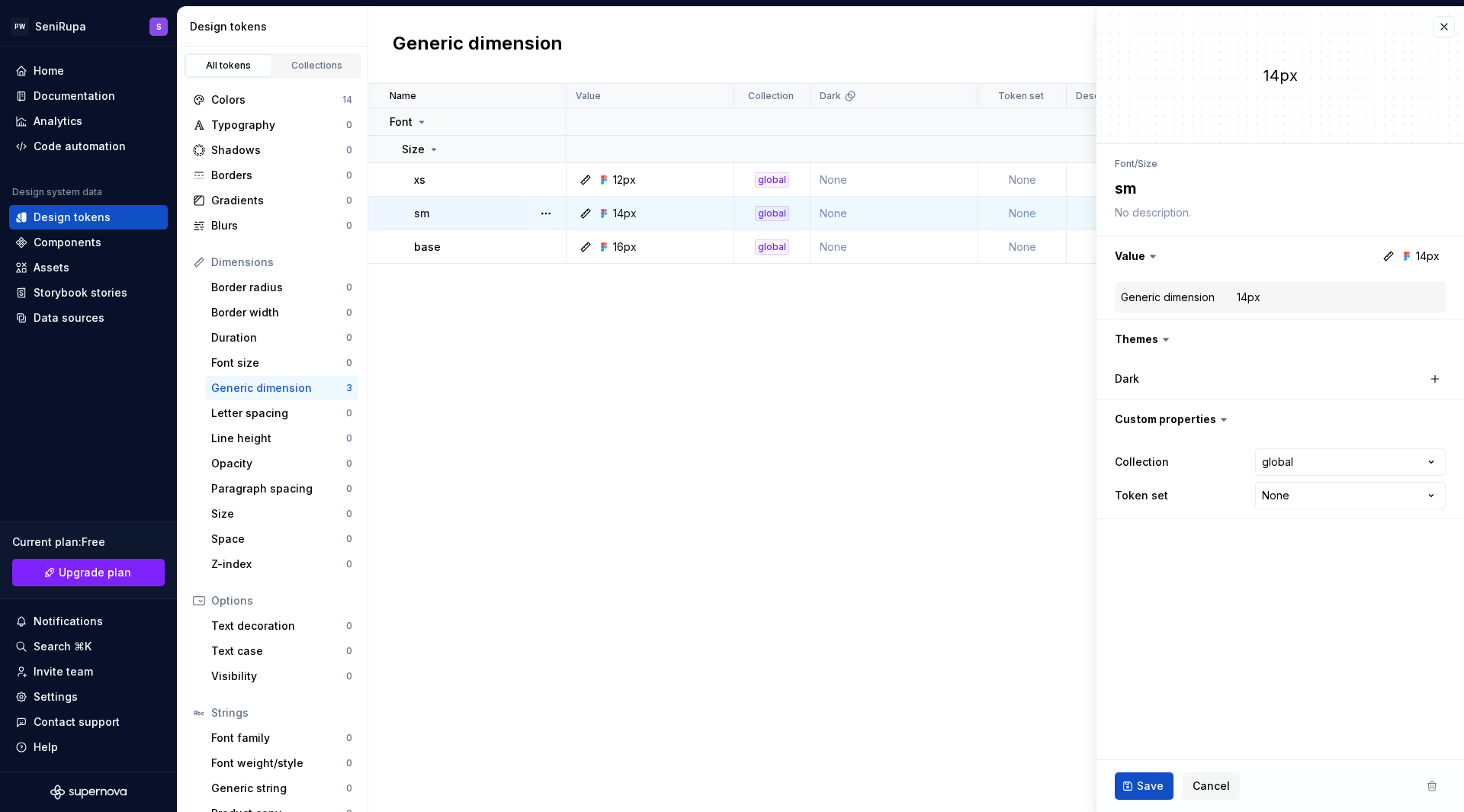
click at [584, 210] on icon at bounding box center [585, 213] width 12 height 12
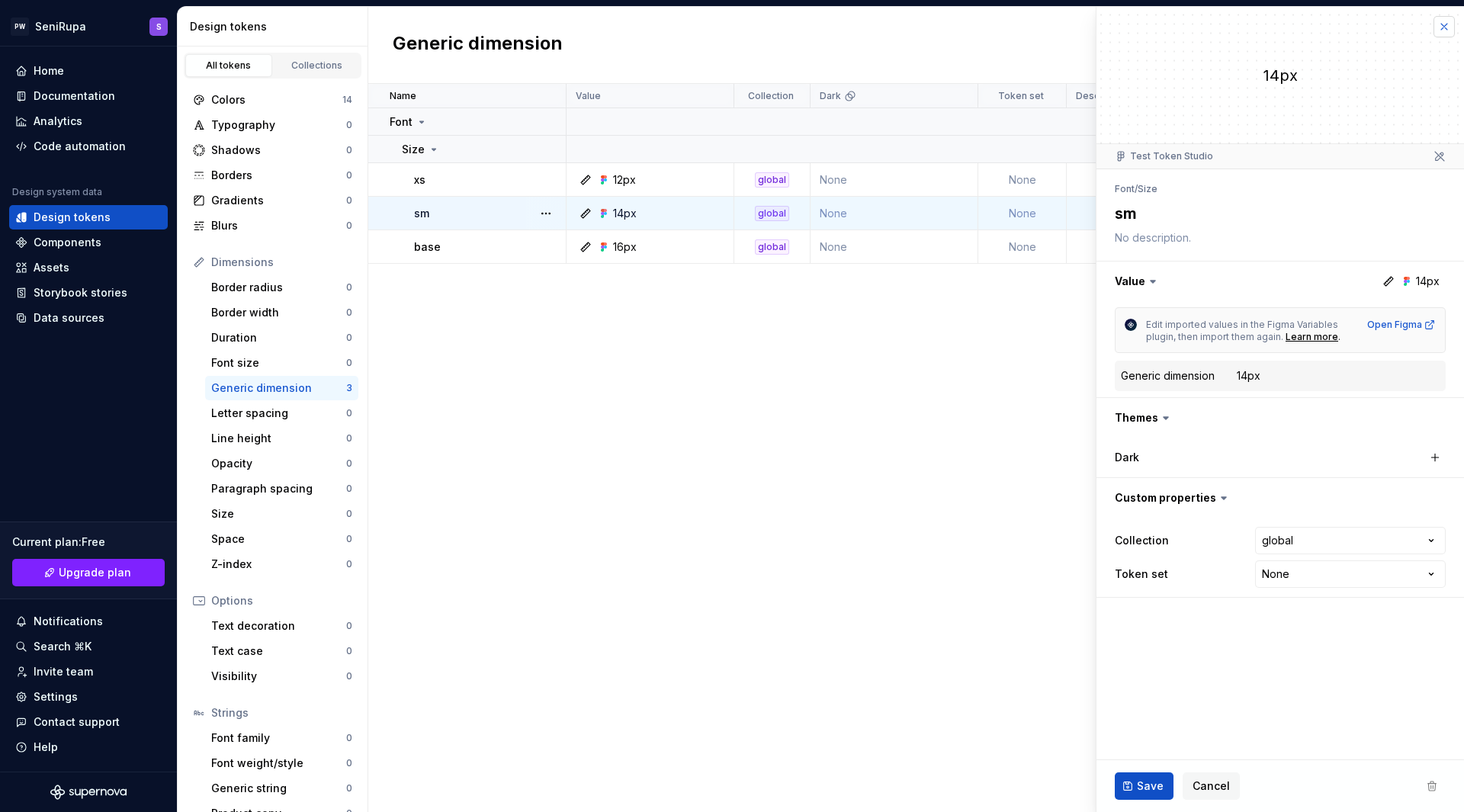
click at [1445, 29] on button "button" at bounding box center [1444, 26] width 21 height 21
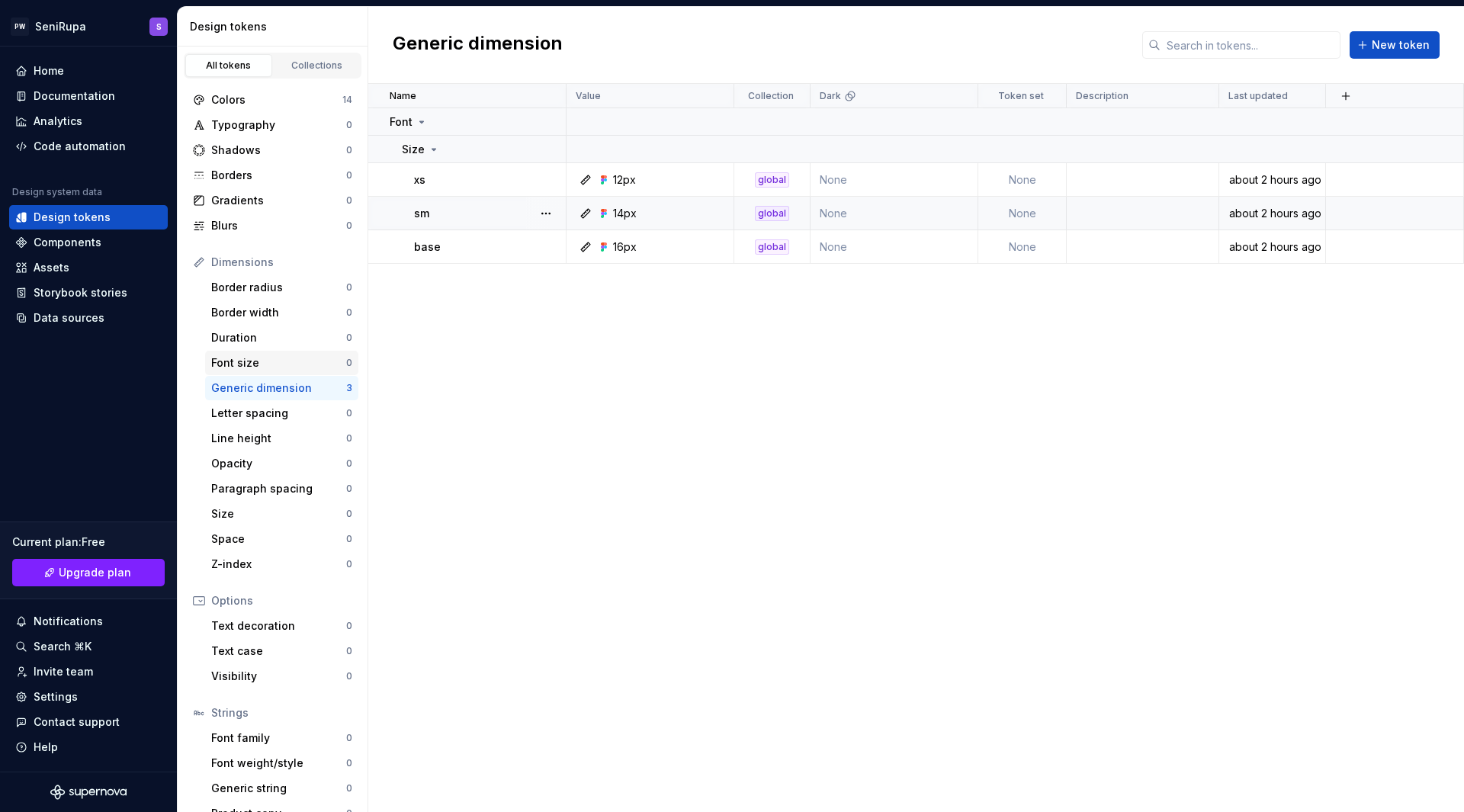
click at [244, 365] on div "Font size" at bounding box center [279, 363] width 135 height 16
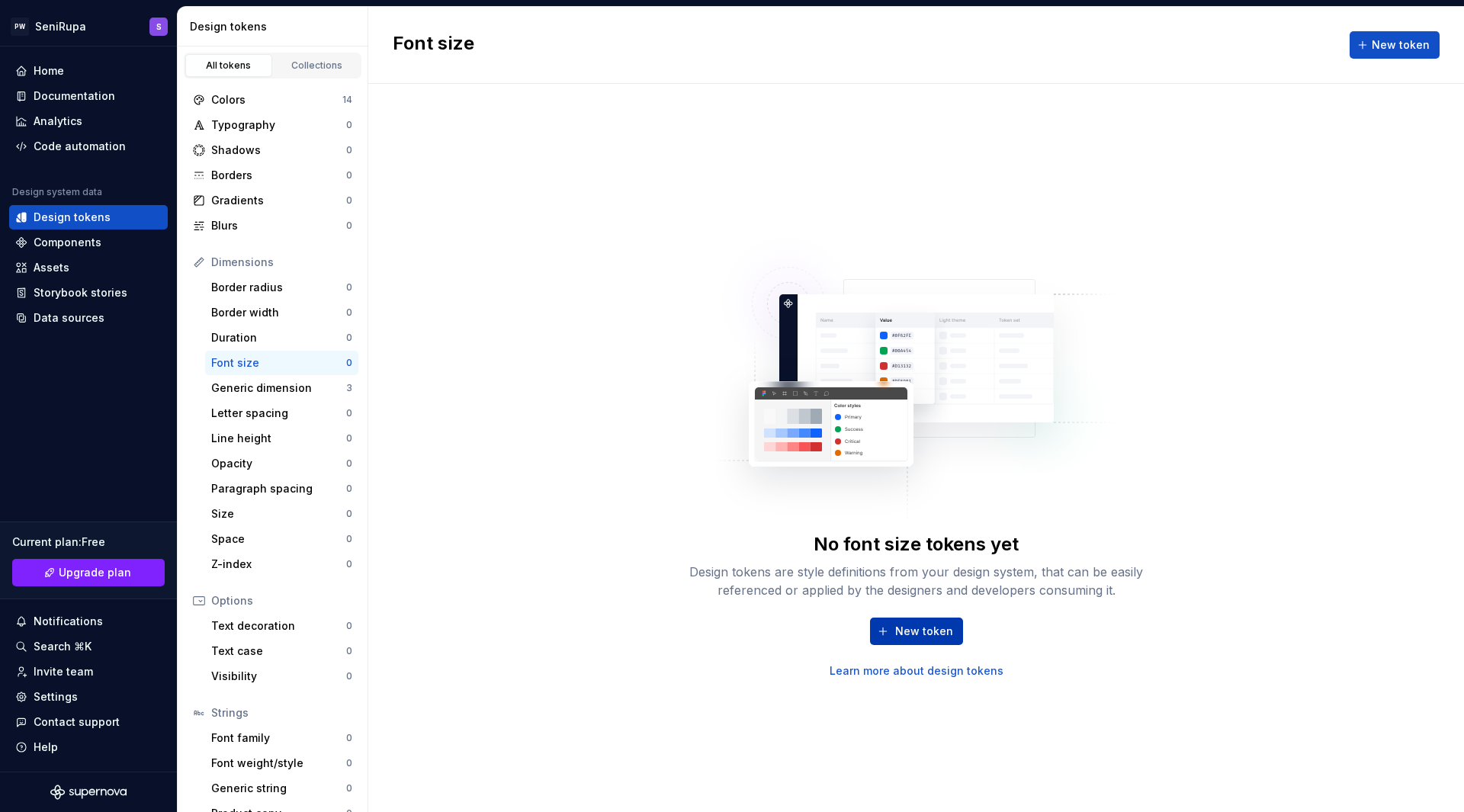
click at [919, 622] on button "New token" at bounding box center [917, 631] width 93 height 28
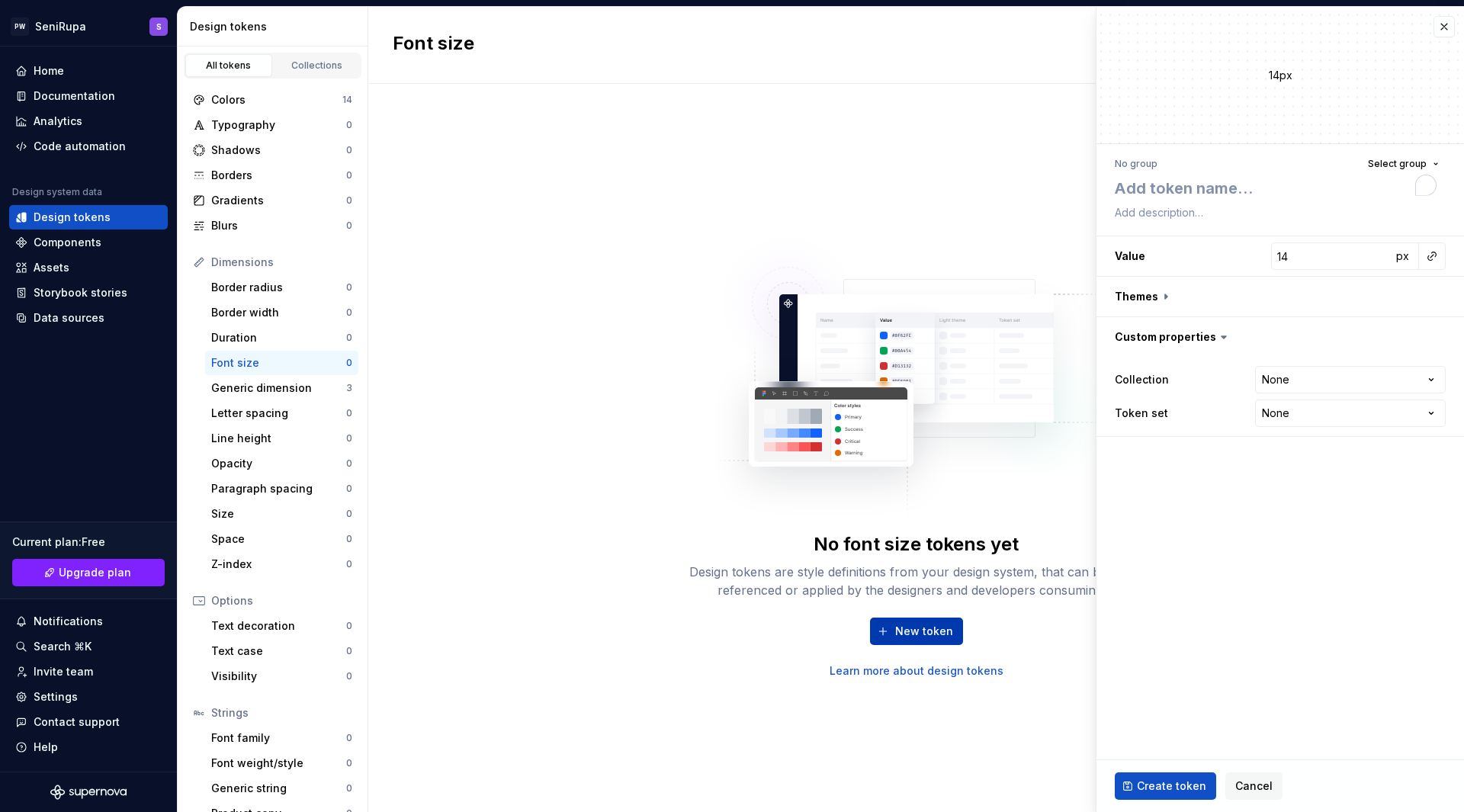
type textarea "*"
click at [1432, 255] on button "button" at bounding box center [1432, 256] width 21 height 21
click at [1432, 255] on html "PW SeniRupa S Home Documentation Analytics Code automation Design system data D…" at bounding box center [732, 406] width 1464 height 812
click at [1195, 333] on button "button" at bounding box center [1280, 337] width 367 height 40
click at [1262, 786] on span "Cancel" at bounding box center [1254, 786] width 37 height 16
